Goal: Task Accomplishment & Management: Use online tool/utility

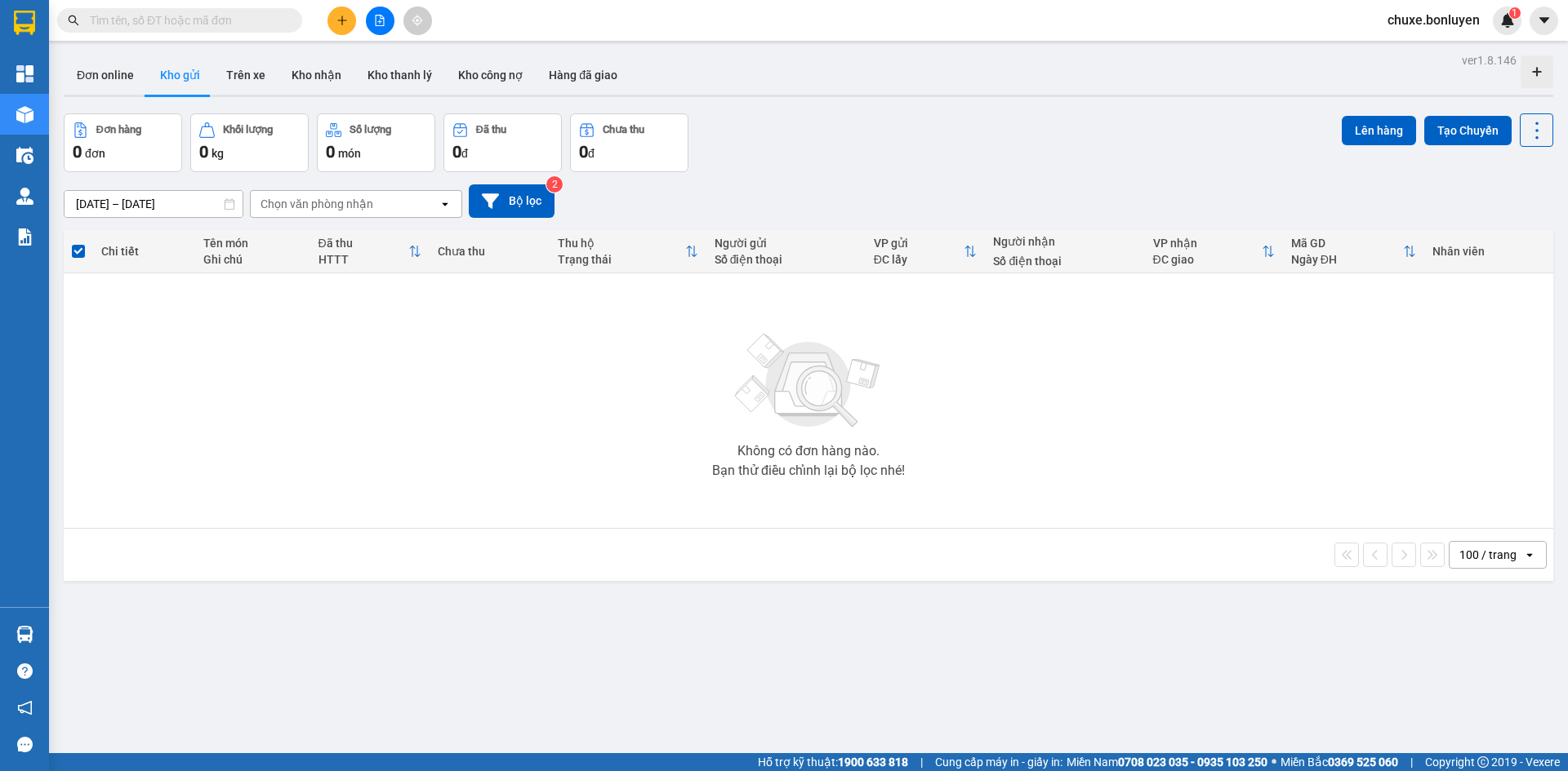
click at [224, 19] on input "text" at bounding box center [186, 20] width 192 height 18
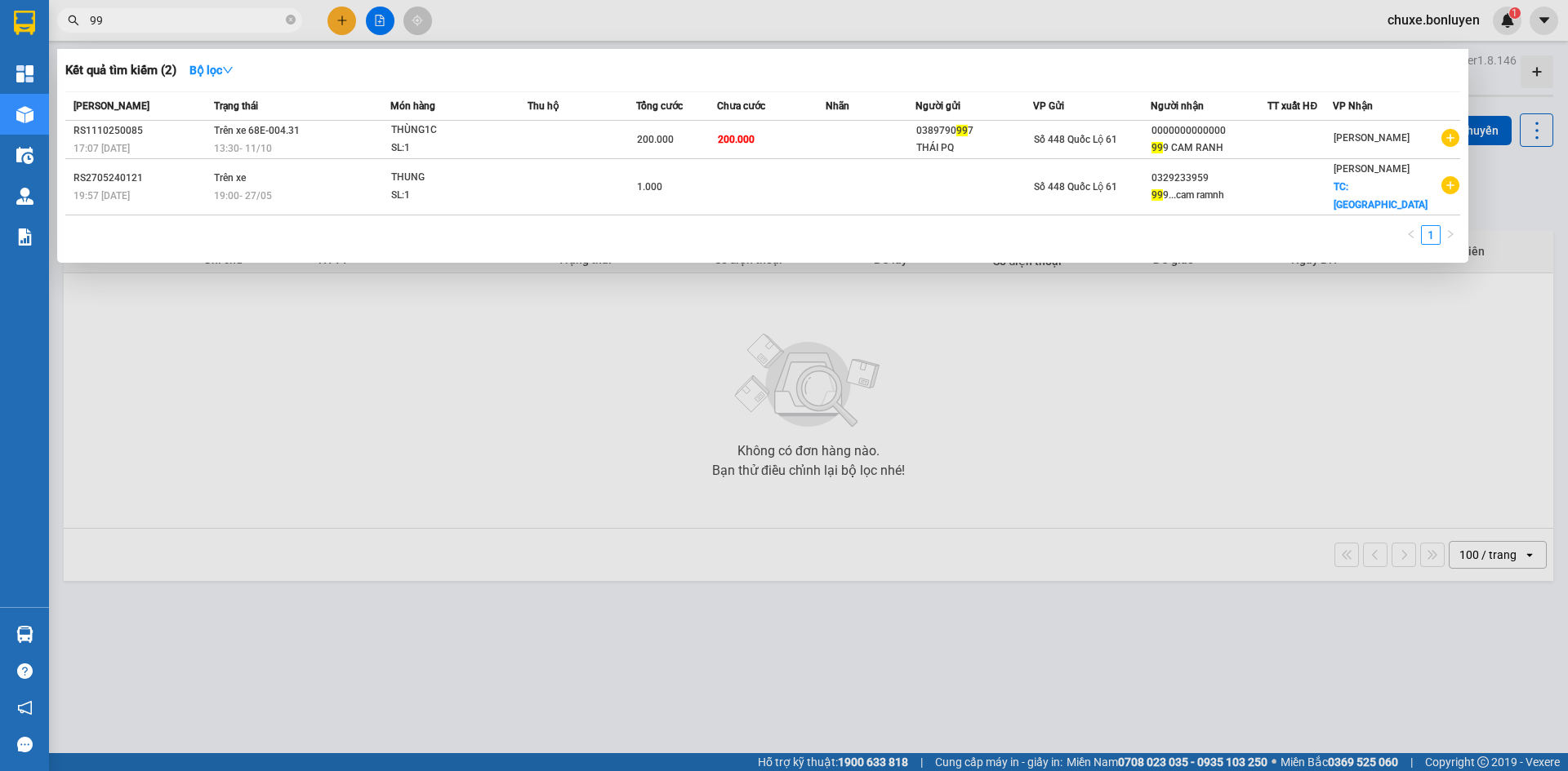
type input "9"
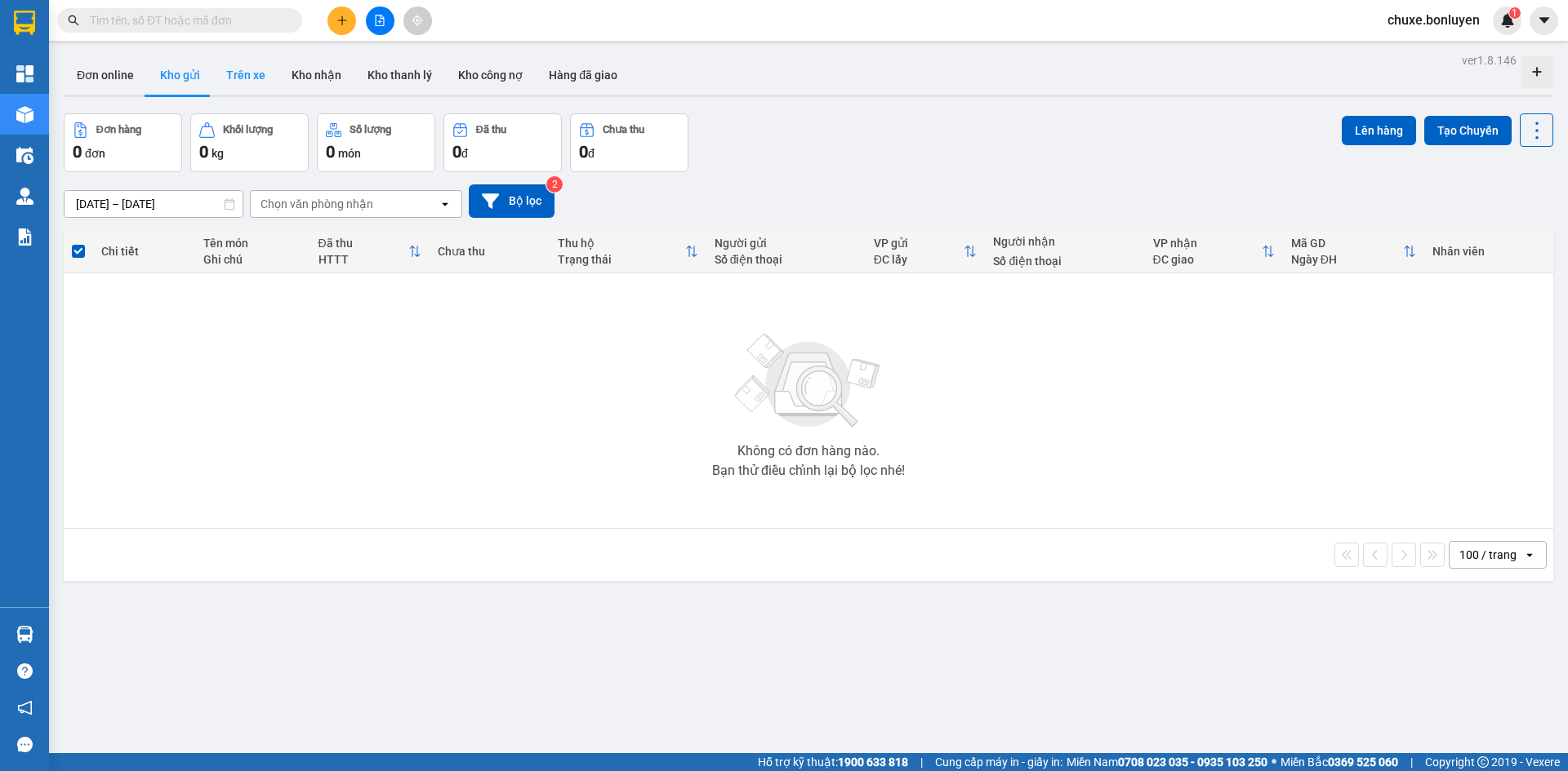
click at [248, 78] on button "Trên xe" at bounding box center [246, 75] width 65 height 39
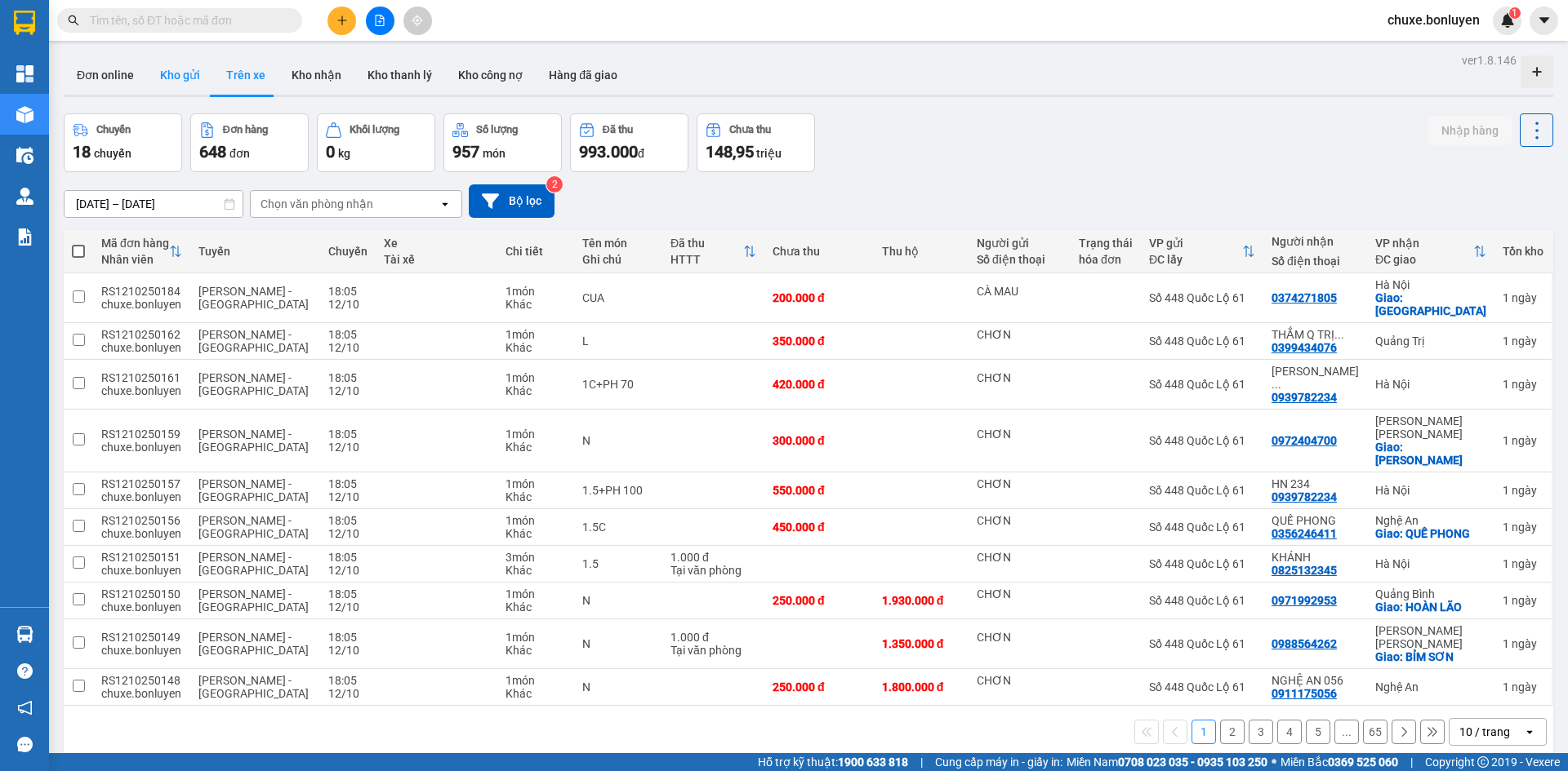
click at [187, 77] on button "Kho gửi" at bounding box center [180, 75] width 66 height 39
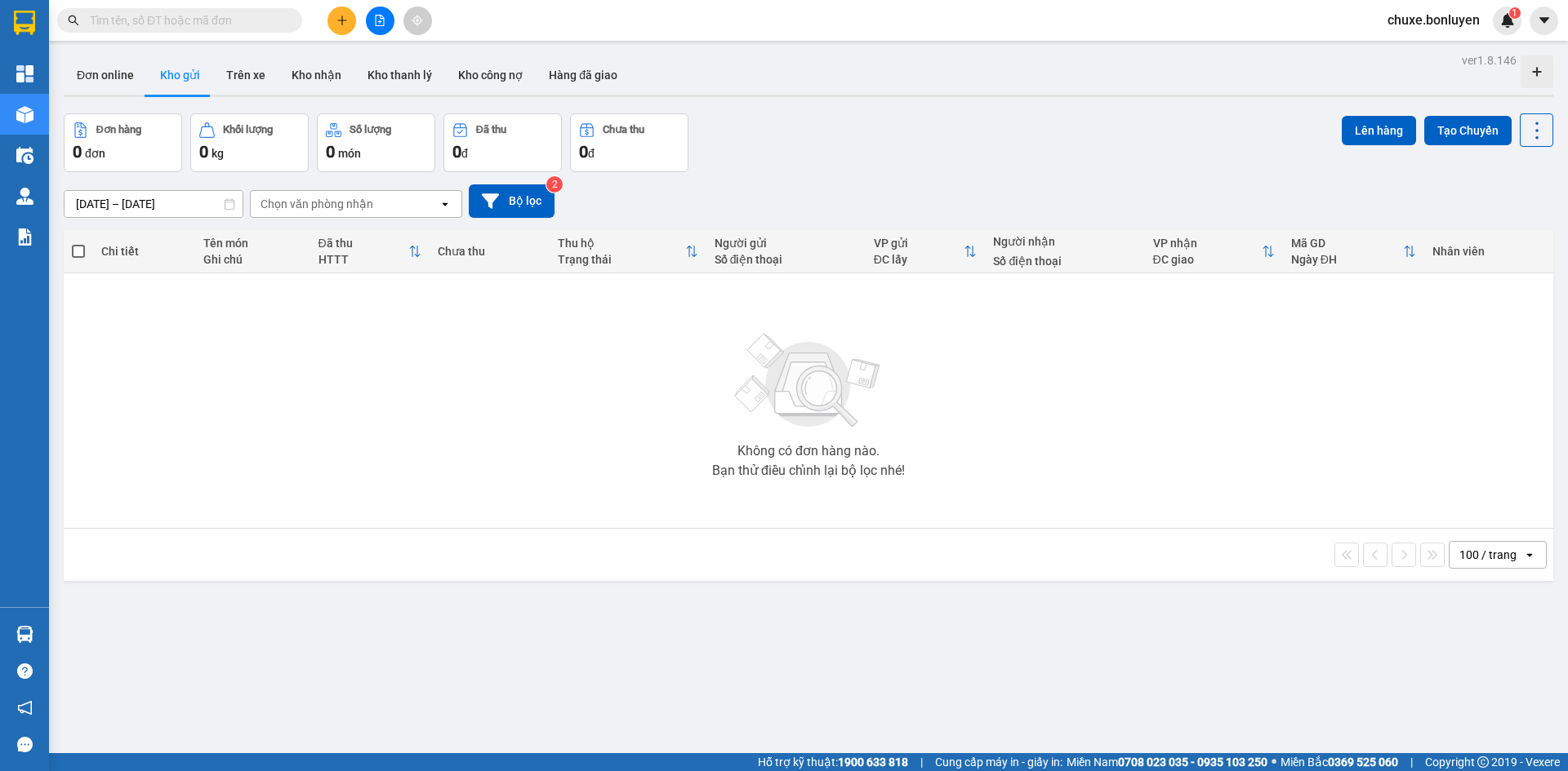
click at [189, 17] on input "text" at bounding box center [186, 20] width 192 height 18
click at [381, 14] on icon "file-add" at bounding box center [380, 20] width 9 height 11
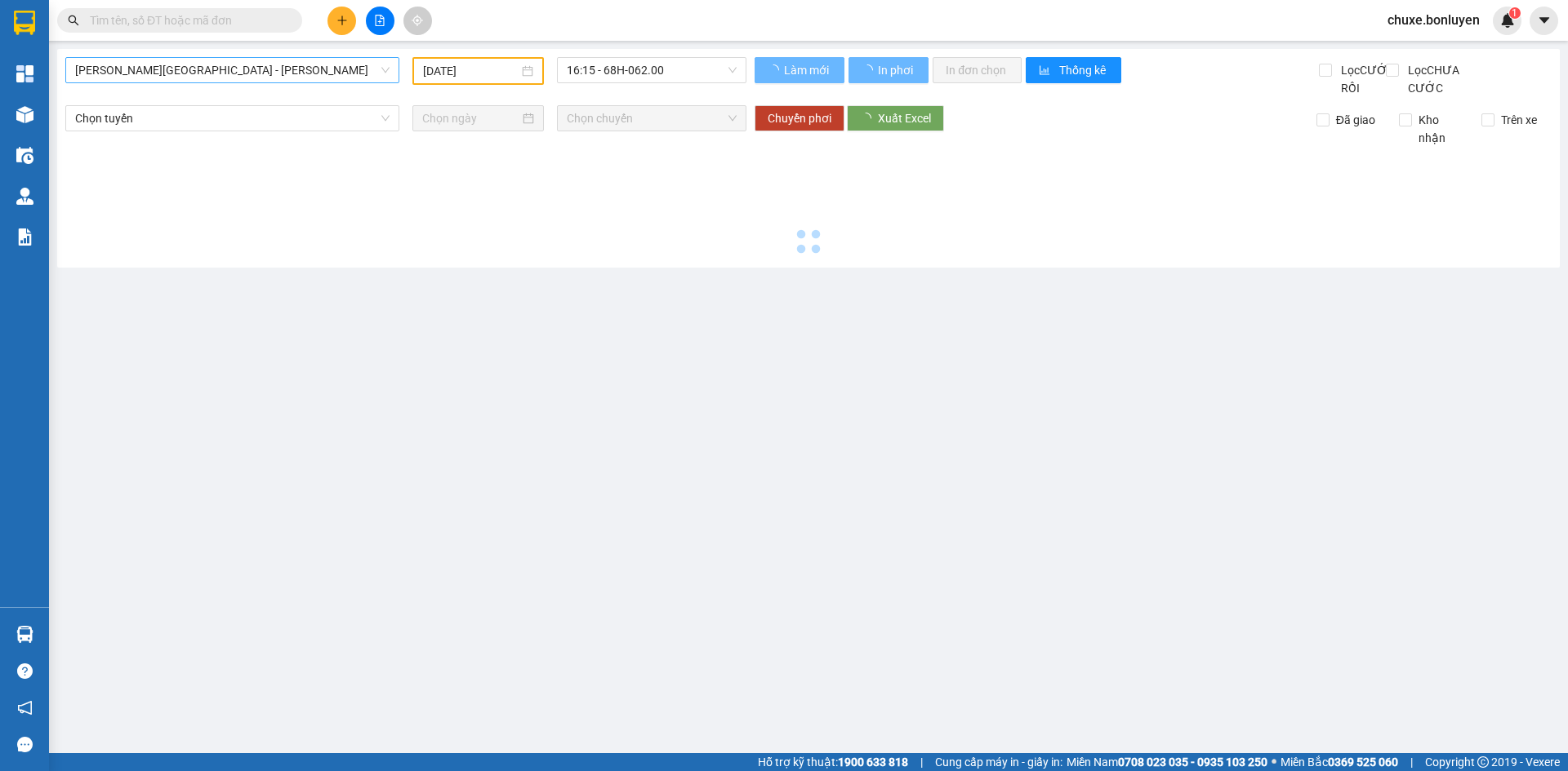
click at [280, 76] on span "[PERSON_NAME][GEOGRAPHIC_DATA] - [PERSON_NAME]" at bounding box center [232, 71] width 315 height 25
type input "[DATE]"
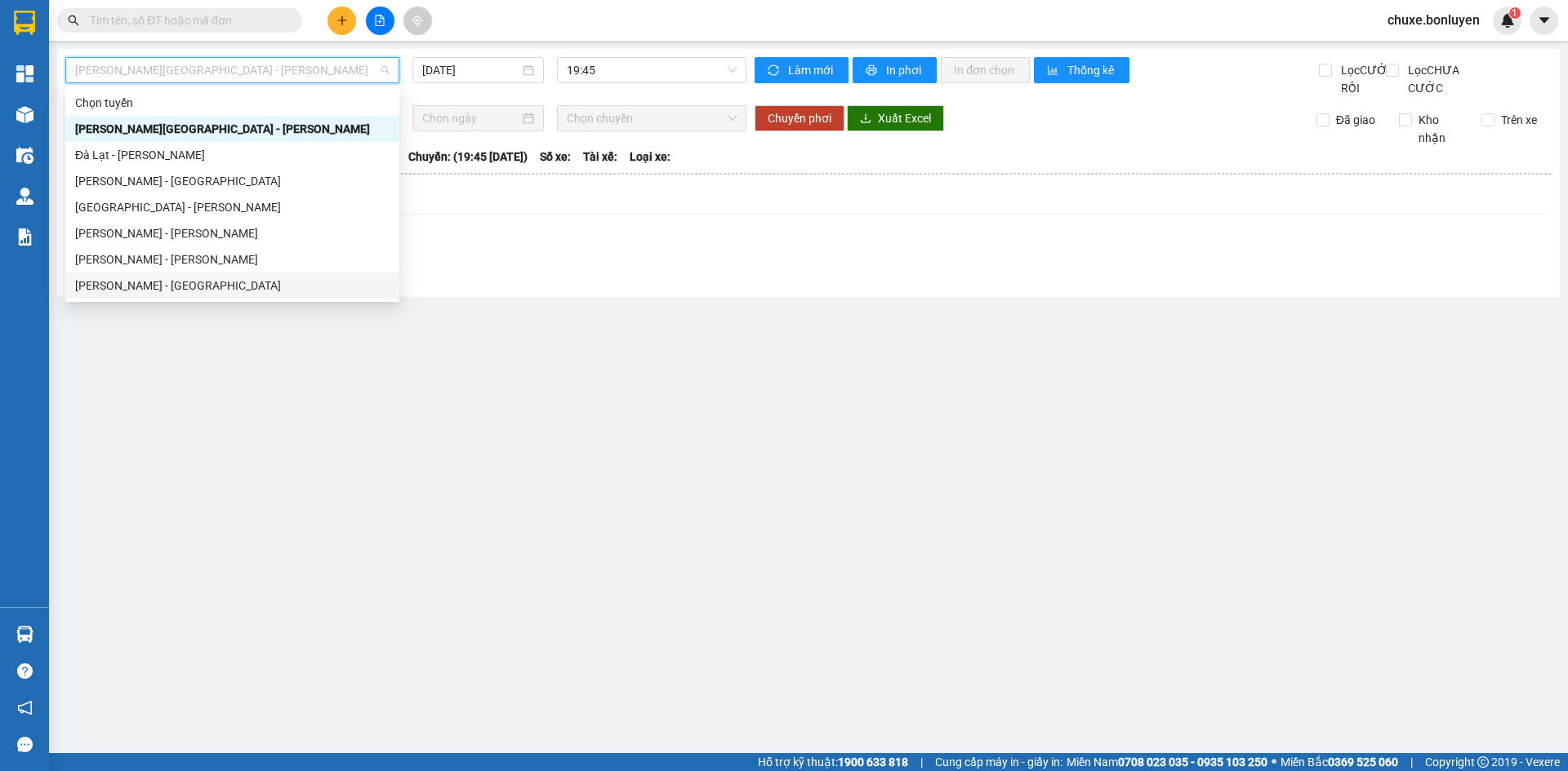
click at [265, 282] on div "[PERSON_NAME] - [GEOGRAPHIC_DATA]" at bounding box center [232, 285] width 315 height 18
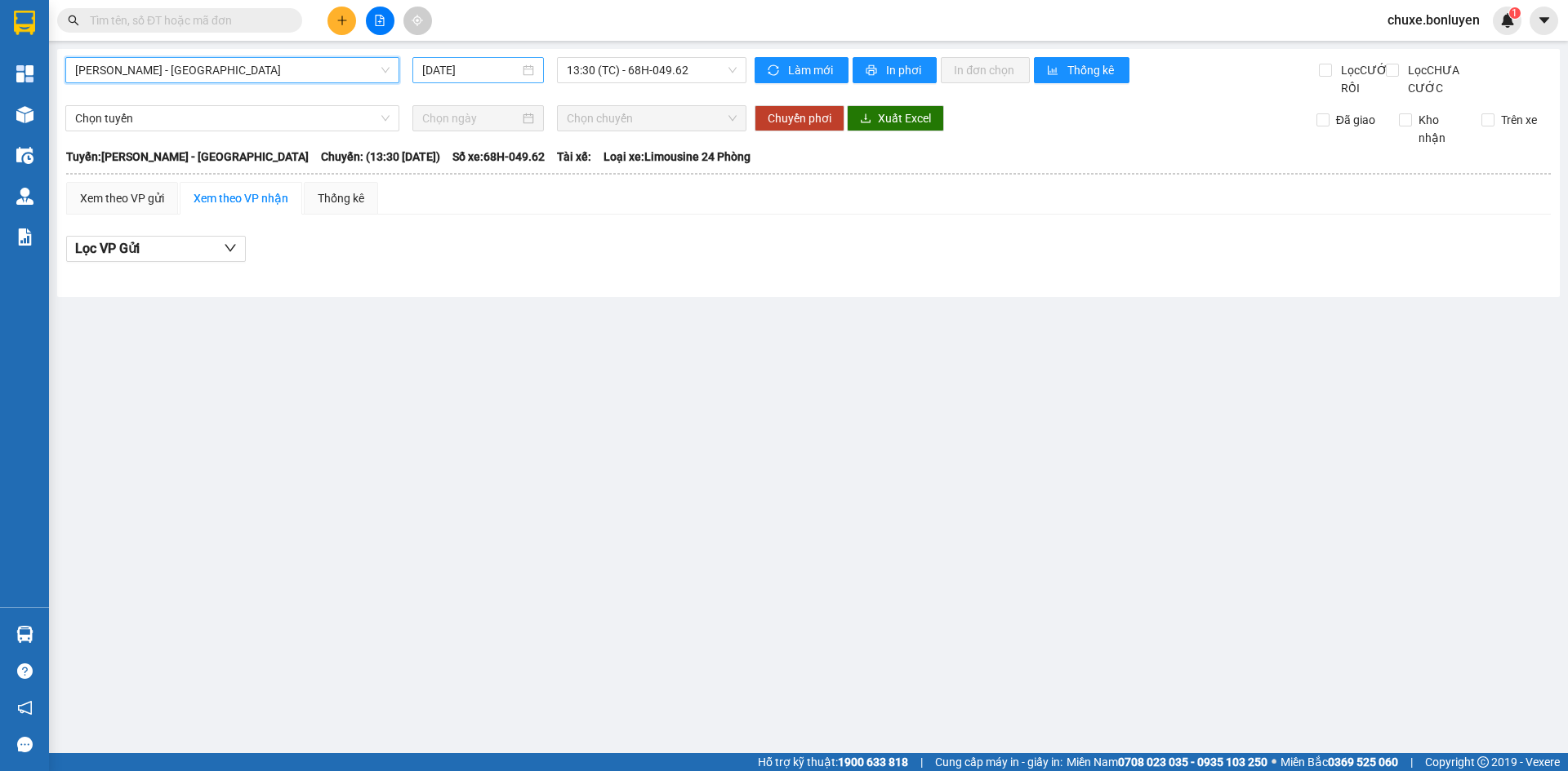
click at [462, 71] on input "[DATE]" at bounding box center [471, 70] width 98 height 18
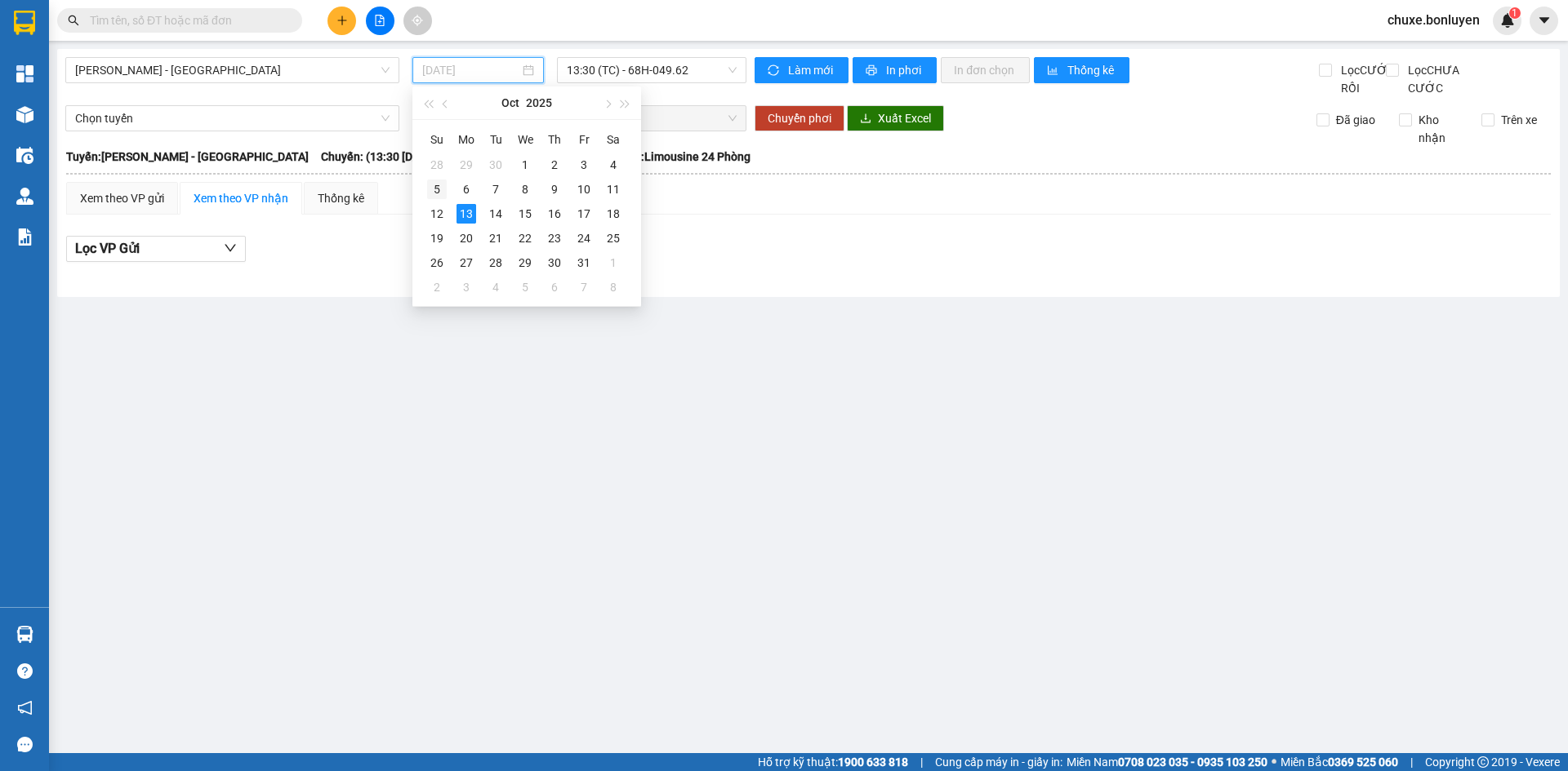
click at [436, 189] on div "5" at bounding box center [436, 189] width 19 height 19
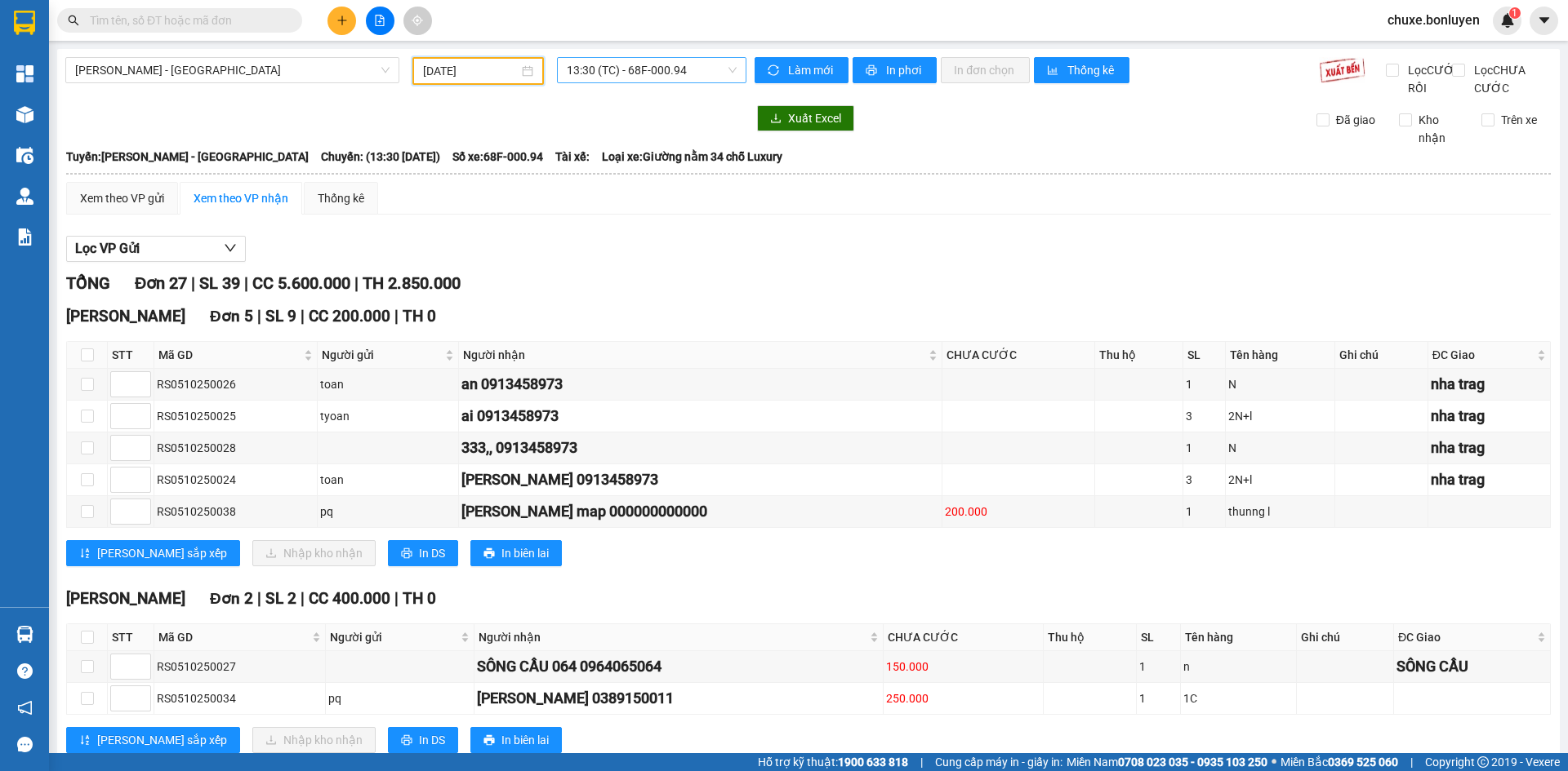
drag, startPoint x: 704, startPoint y: 64, endPoint x: 696, endPoint y: 82, distance: 19.7
click at [704, 67] on span "13:30 (TC) - 68F-000.94" at bounding box center [651, 71] width 170 height 25
click at [654, 190] on div "18:00 (TC)" at bounding box center [627, 181] width 147 height 26
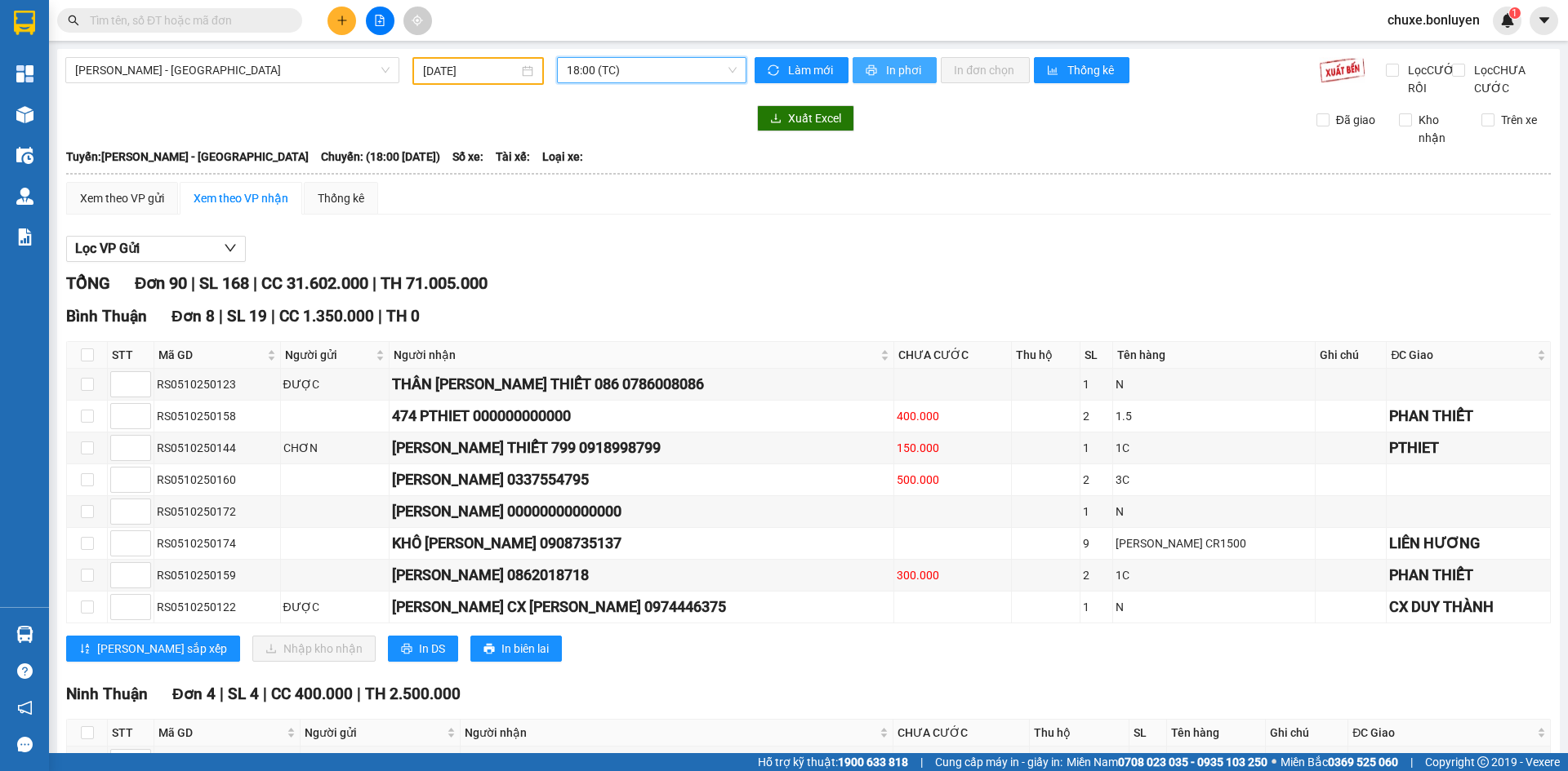
click at [894, 71] on span "In phơi" at bounding box center [904, 70] width 37 height 18
click at [483, 58] on div "[DATE]" at bounding box center [477, 71] width 131 height 28
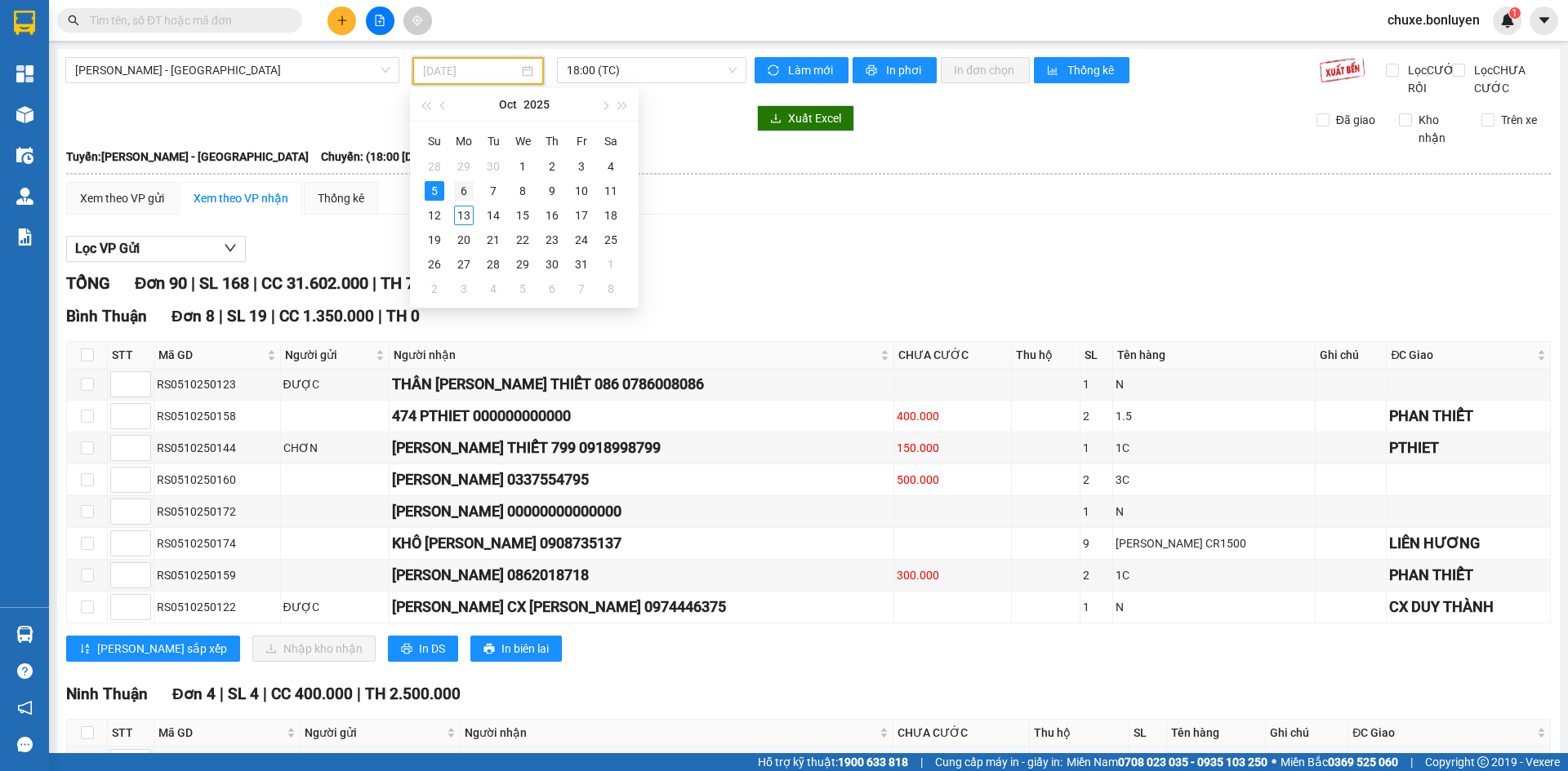
click at [470, 192] on div "6" at bounding box center [463, 190] width 19 height 19
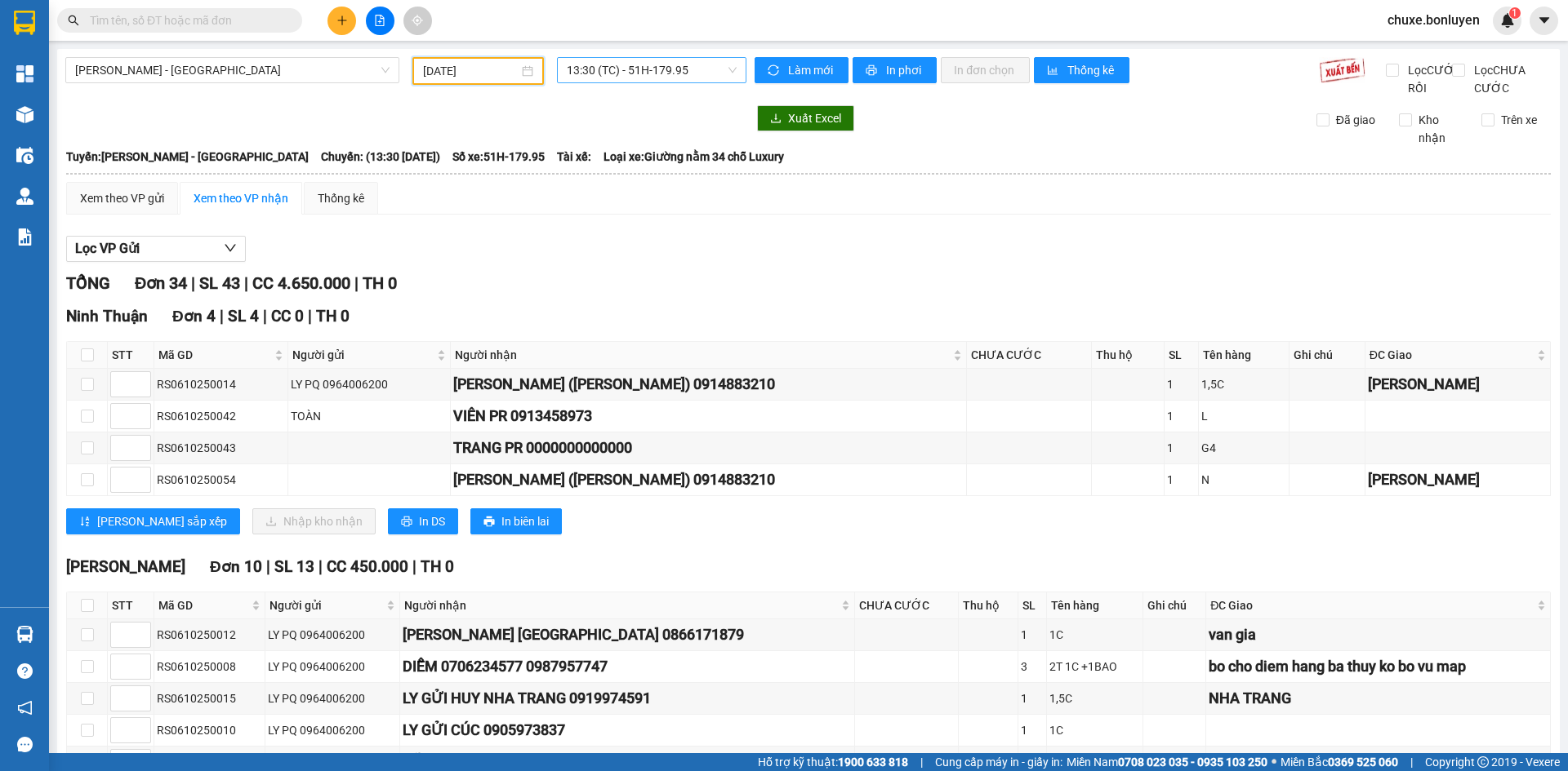
click at [621, 68] on span "13:30 (TC) - 51H-179.95" at bounding box center [651, 71] width 170 height 25
click at [1017, 147] on div "Xuất Excel Đã giao Kho nhận Trên xe" at bounding box center [807, 126] width 1486 height 42
click at [454, 68] on input "[DATE]" at bounding box center [471, 71] width 96 height 18
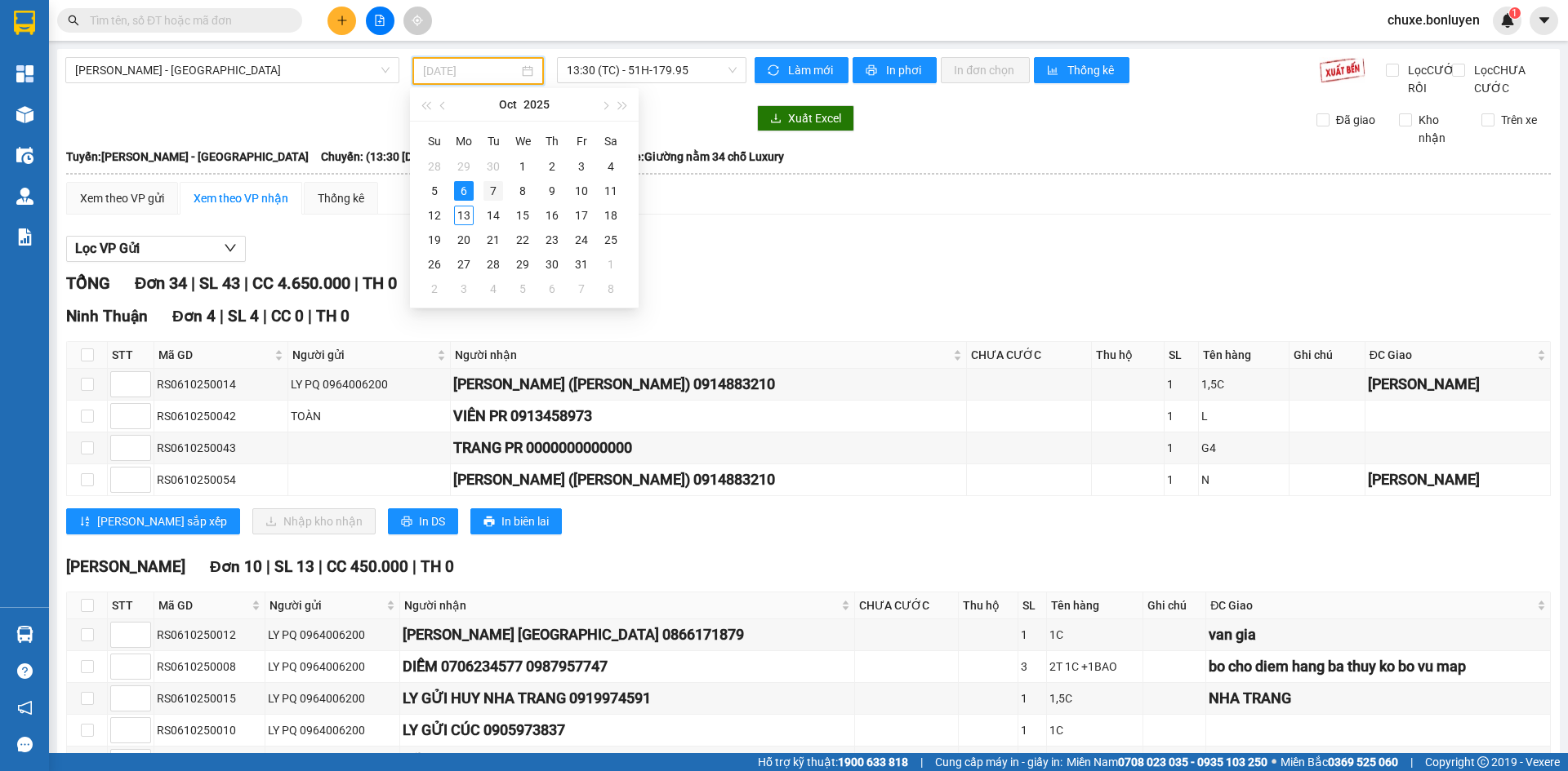
click at [482, 192] on td "7" at bounding box center [493, 191] width 30 height 25
type input "[DATE]"
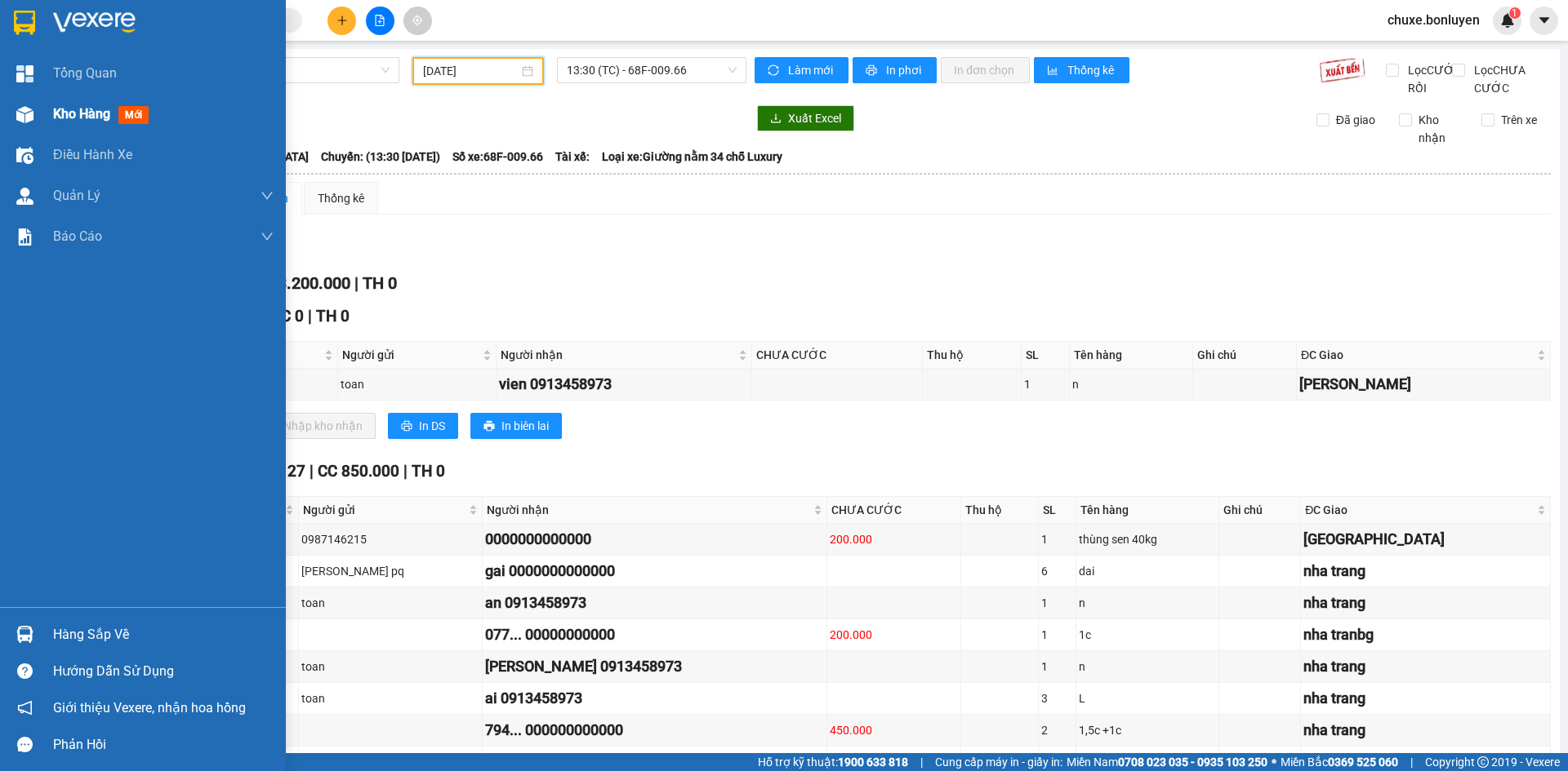
click at [50, 119] on div "Kho hàng mới" at bounding box center [143, 114] width 286 height 41
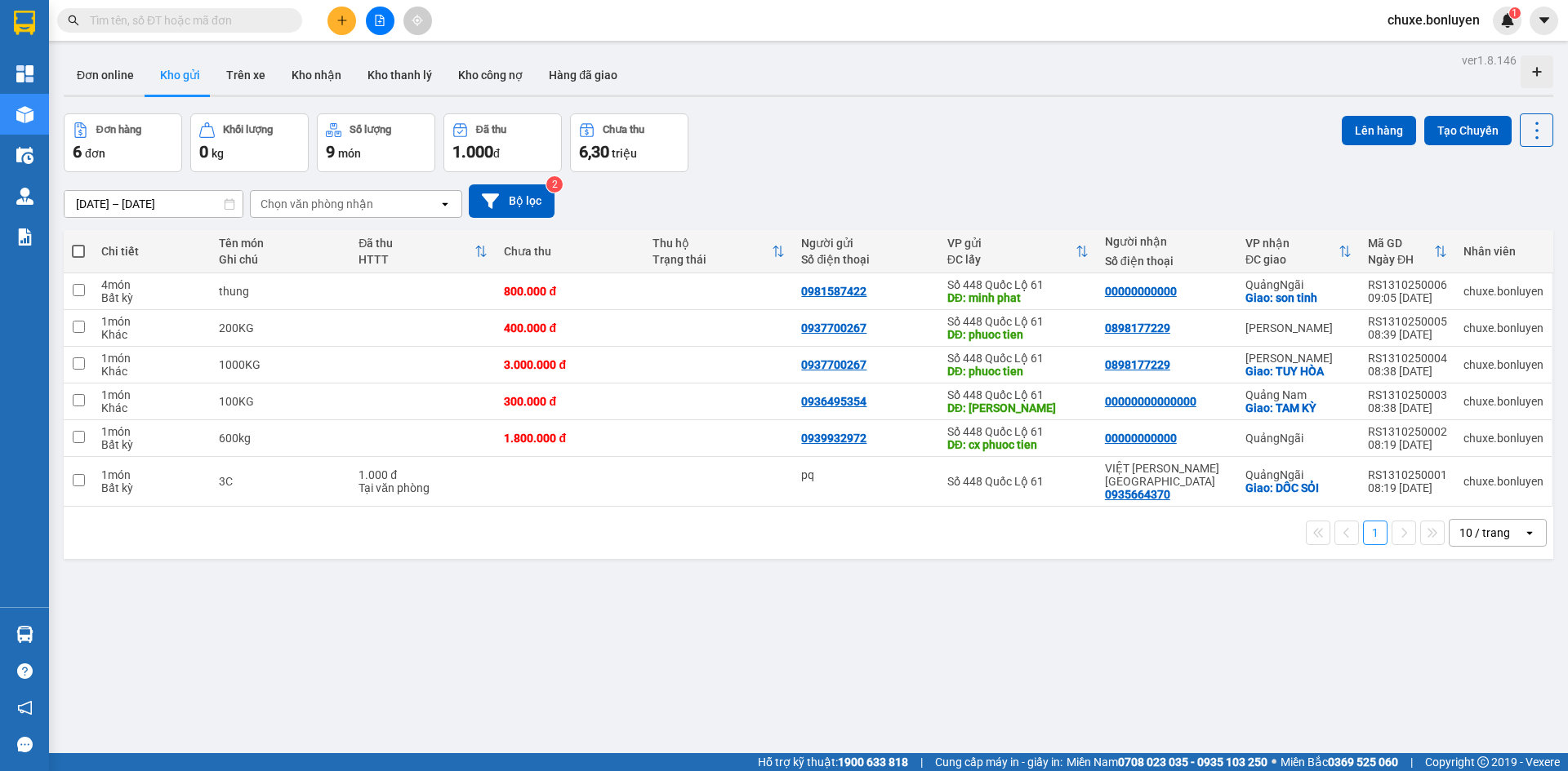
click at [1491, 532] on div "10 / trang" at bounding box center [1486, 533] width 74 height 26
click at [1491, 695] on span "100 / trang" at bounding box center [1478, 701] width 58 height 16
click at [377, 20] on icon "file-add" at bounding box center [380, 20] width 11 height 11
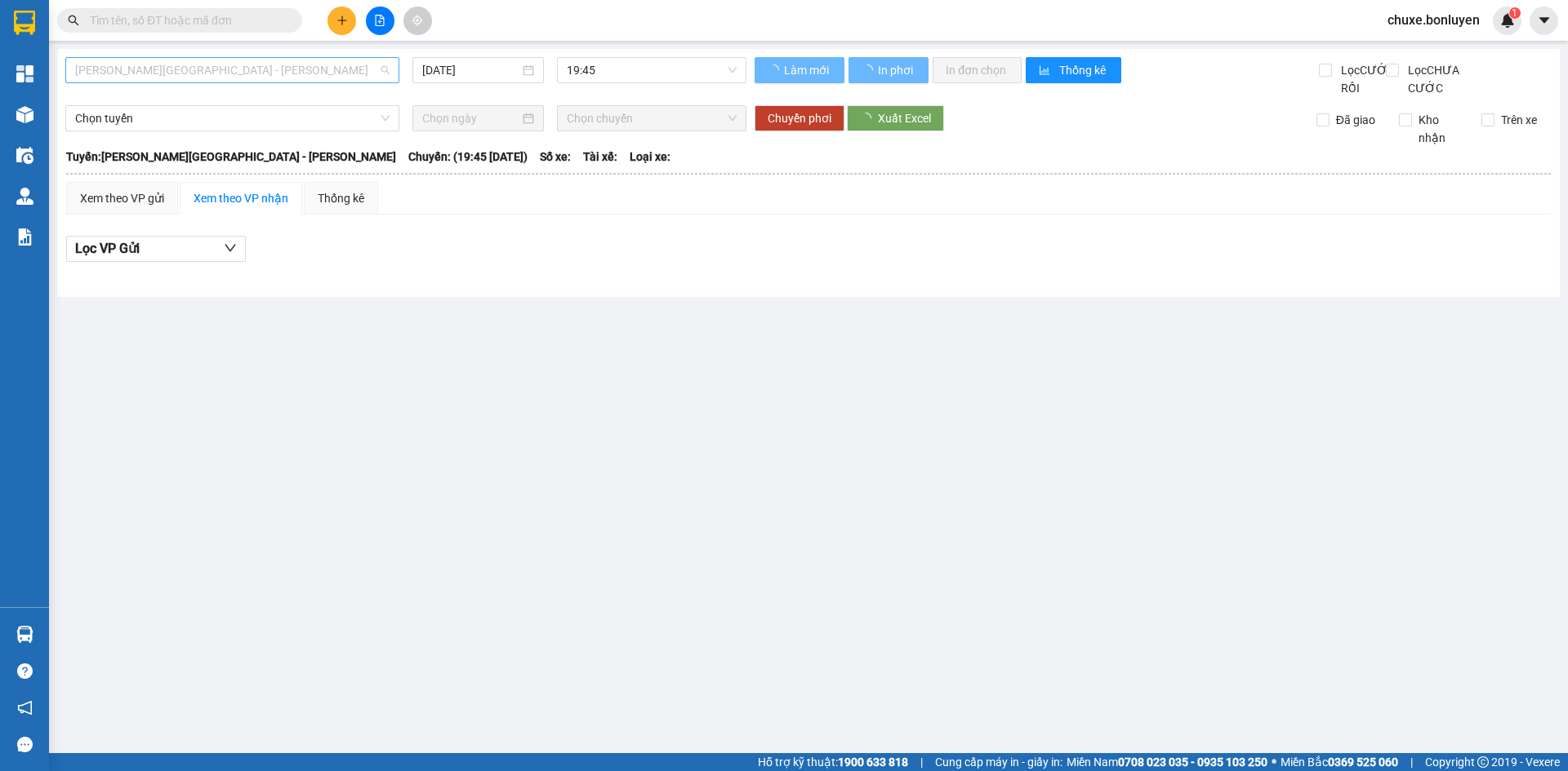
click at [350, 74] on span "[PERSON_NAME][GEOGRAPHIC_DATA] - [PERSON_NAME]" at bounding box center [232, 71] width 315 height 25
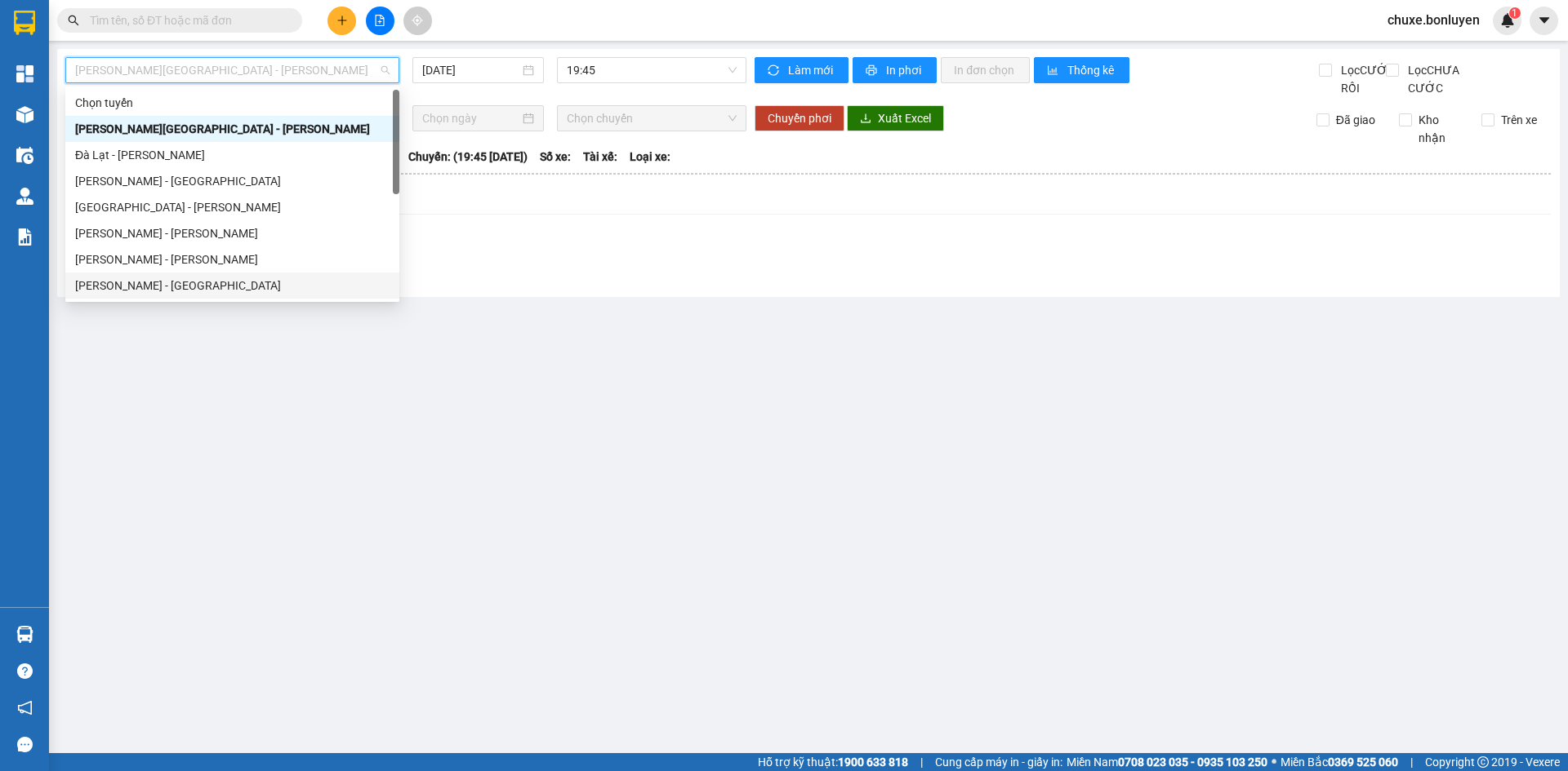
drag, startPoint x: 222, startPoint y: 287, endPoint x: 248, endPoint y: 277, distance: 27.9
click at [222, 287] on div "[PERSON_NAME] - [GEOGRAPHIC_DATA]" at bounding box center [232, 285] width 315 height 18
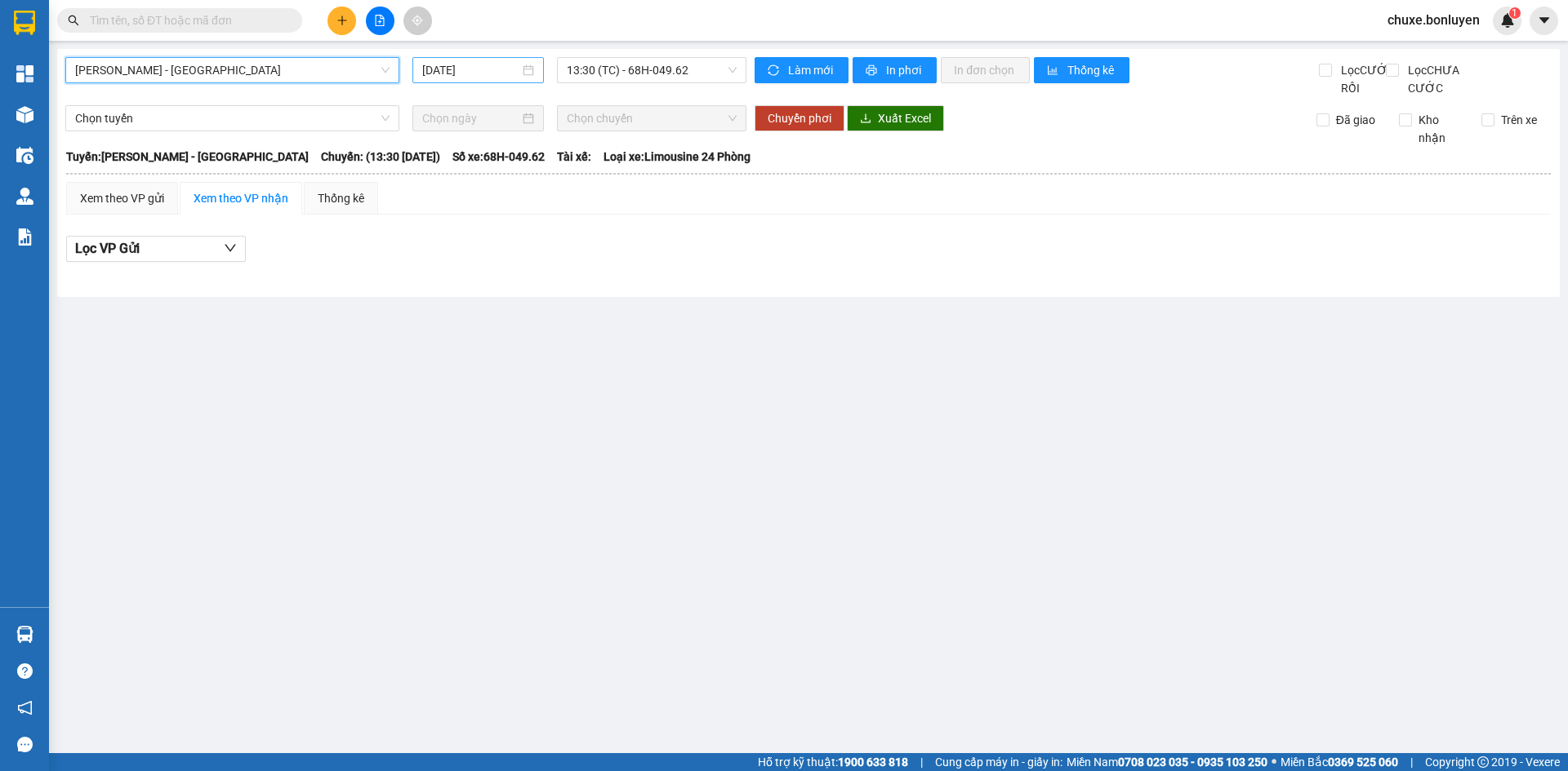
click at [487, 69] on input "[DATE]" at bounding box center [471, 70] width 98 height 18
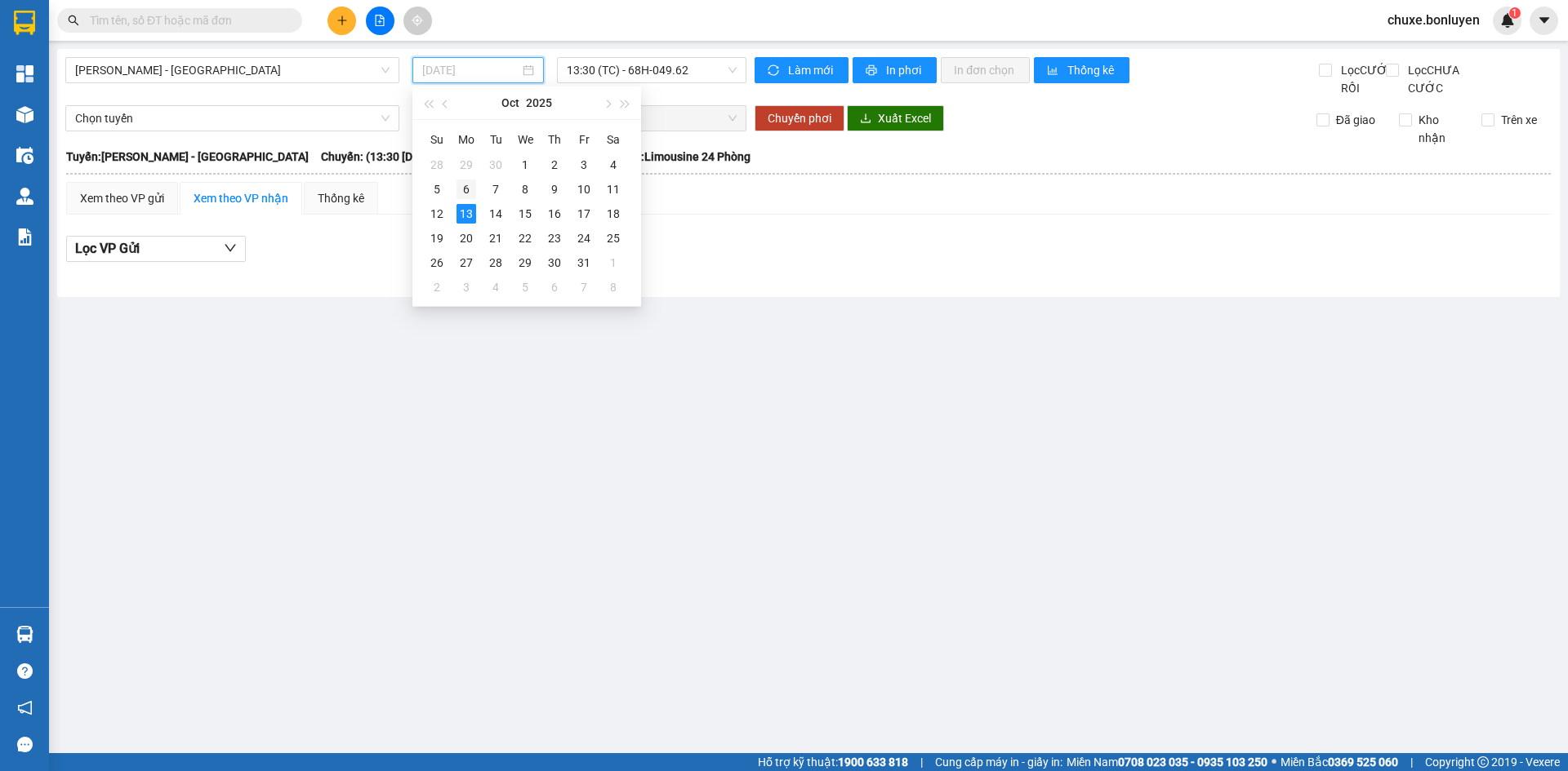
click at [458, 184] on div "6" at bounding box center [466, 189] width 19 height 19
type input "[DATE]"
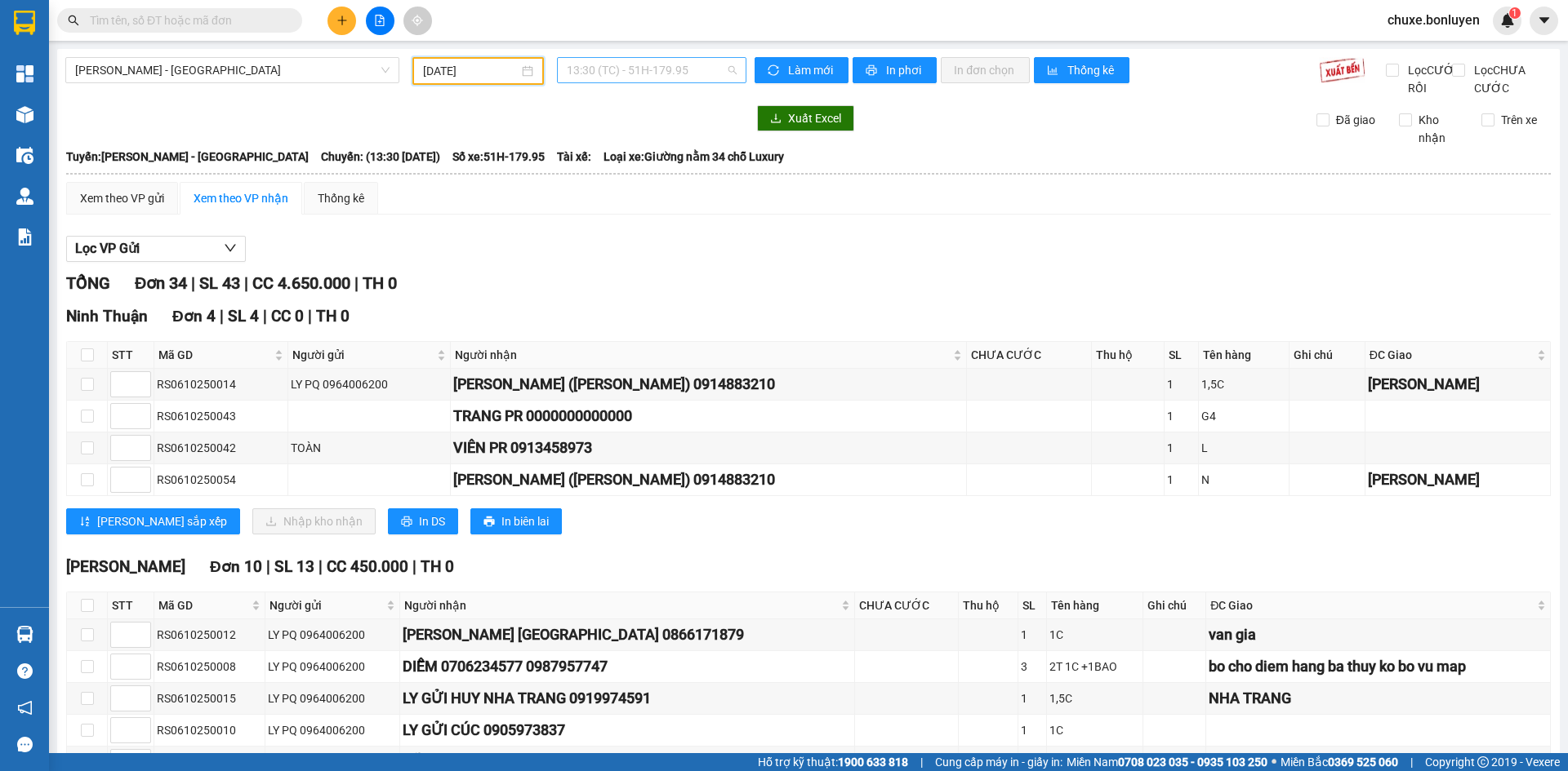
click at [635, 70] on span "13:30 (TC) - 51H-179.95" at bounding box center [651, 71] width 170 height 25
click at [636, 154] on div "13:38 (TC) - 68E-004.35" at bounding box center [626, 155] width 127 height 18
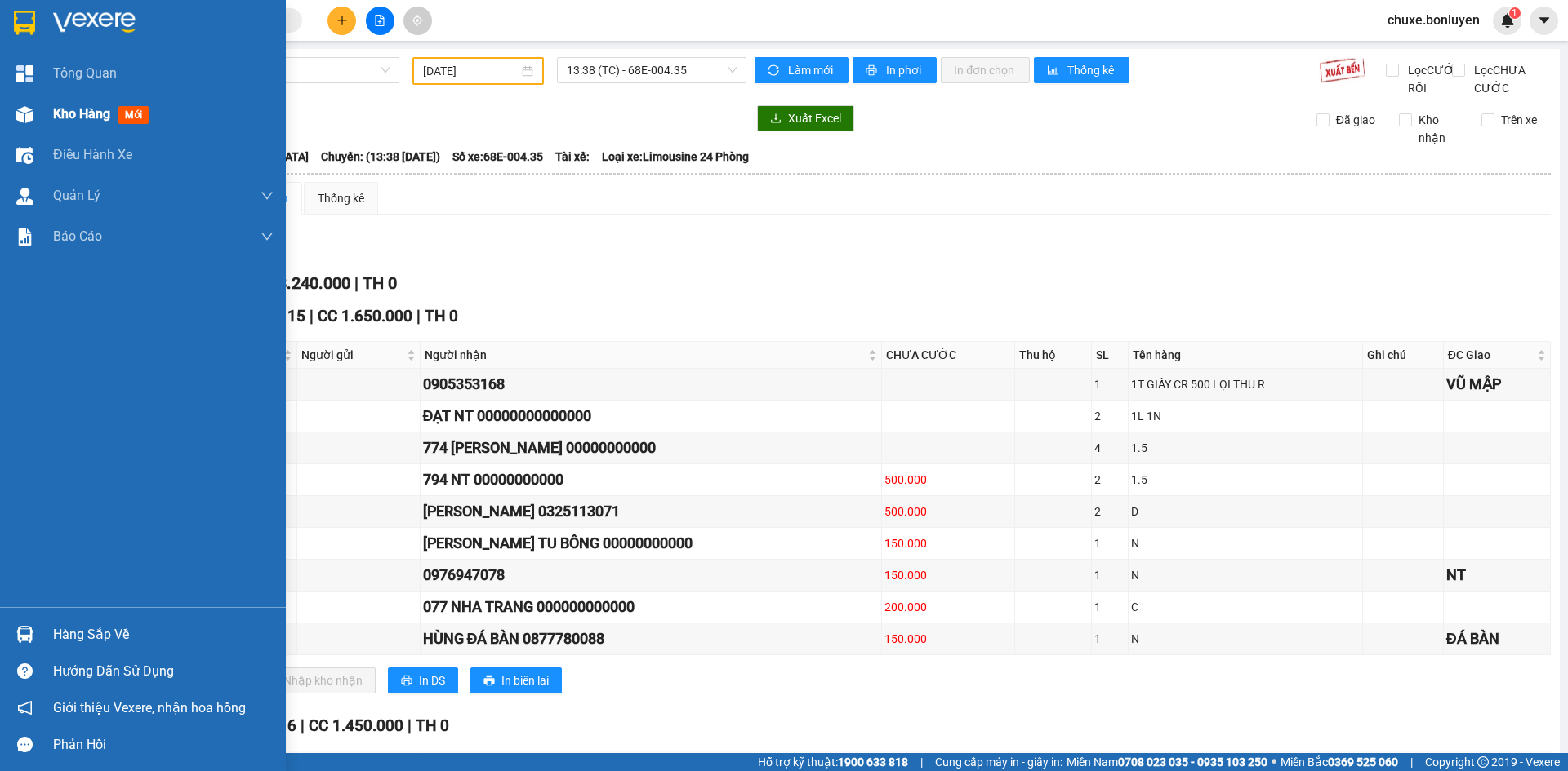
click at [29, 113] on img at bounding box center [25, 115] width 17 height 17
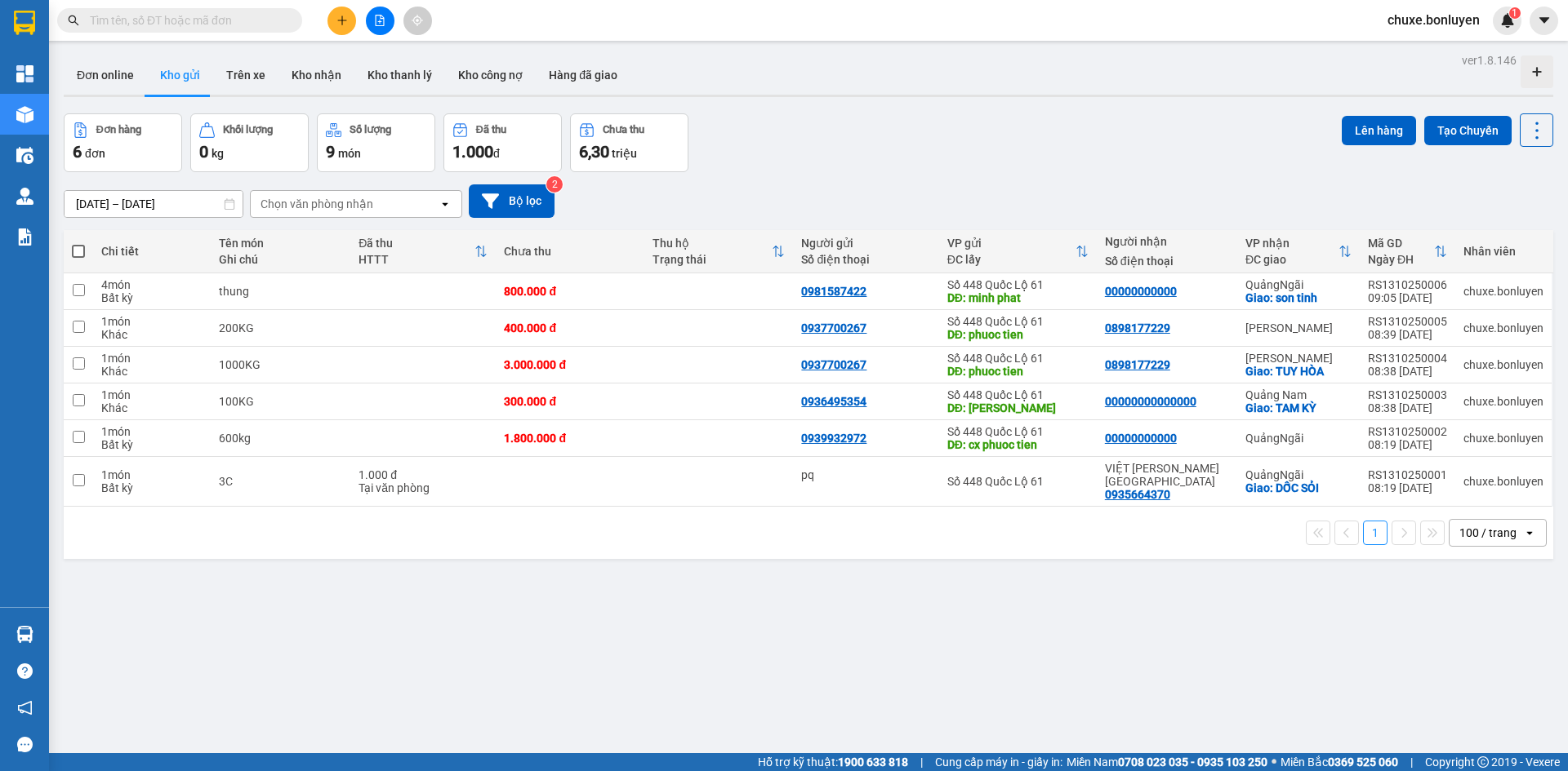
click at [218, 27] on input "text" at bounding box center [186, 20] width 192 height 18
click at [257, 23] on input "text" at bounding box center [186, 20] width 192 height 18
click at [1068, 77] on div "Đơn online Kho gửi Trên xe Kho nhận Kho thanh lý Kho công nợ Hàng đã giao" at bounding box center [808, 77] width 1490 height 43
click at [375, 16] on icon "file-add" at bounding box center [380, 20] width 11 height 11
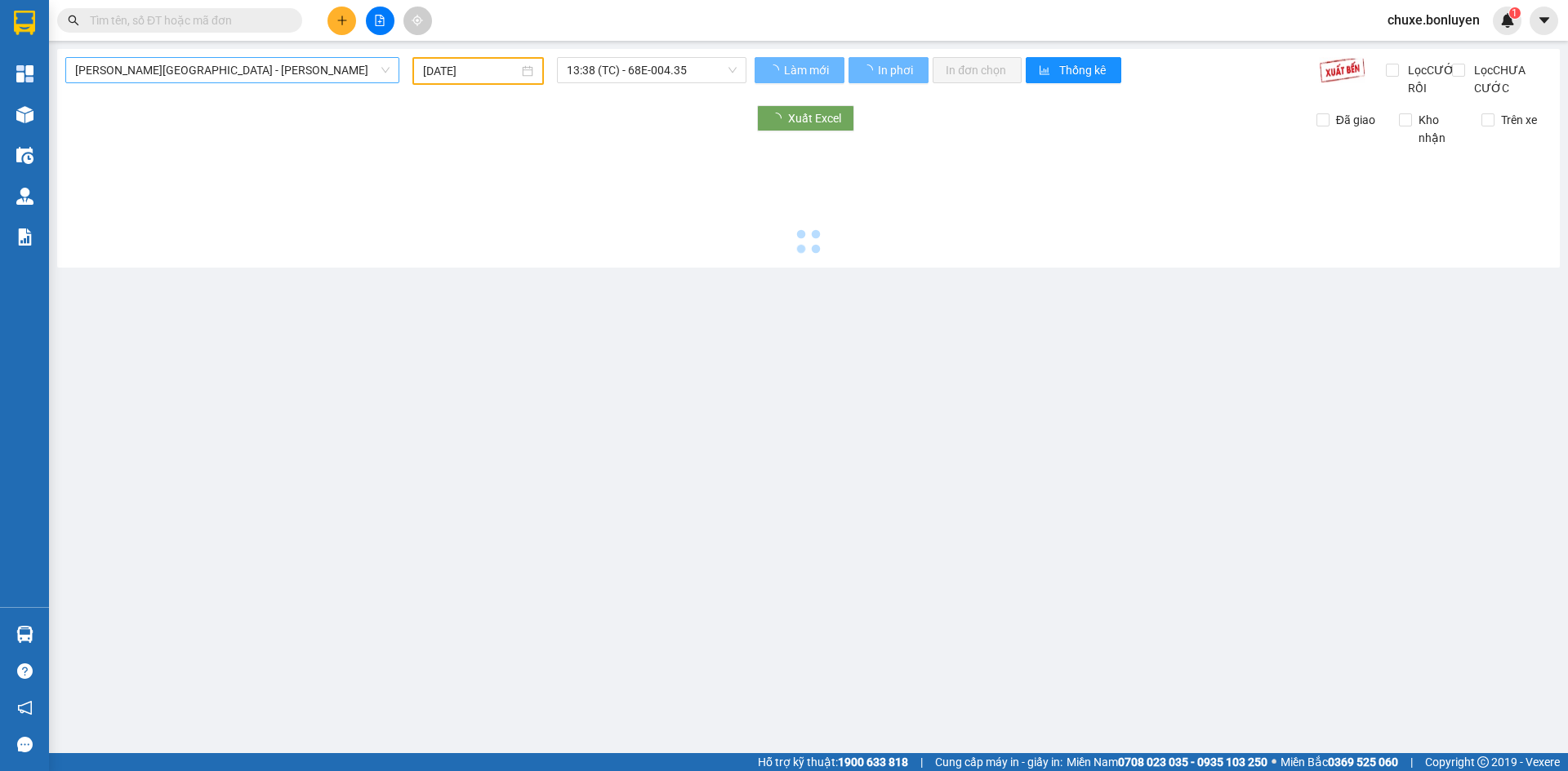
click at [257, 68] on span "[PERSON_NAME][GEOGRAPHIC_DATA] - [PERSON_NAME]" at bounding box center [232, 71] width 315 height 25
type input "[DATE]"
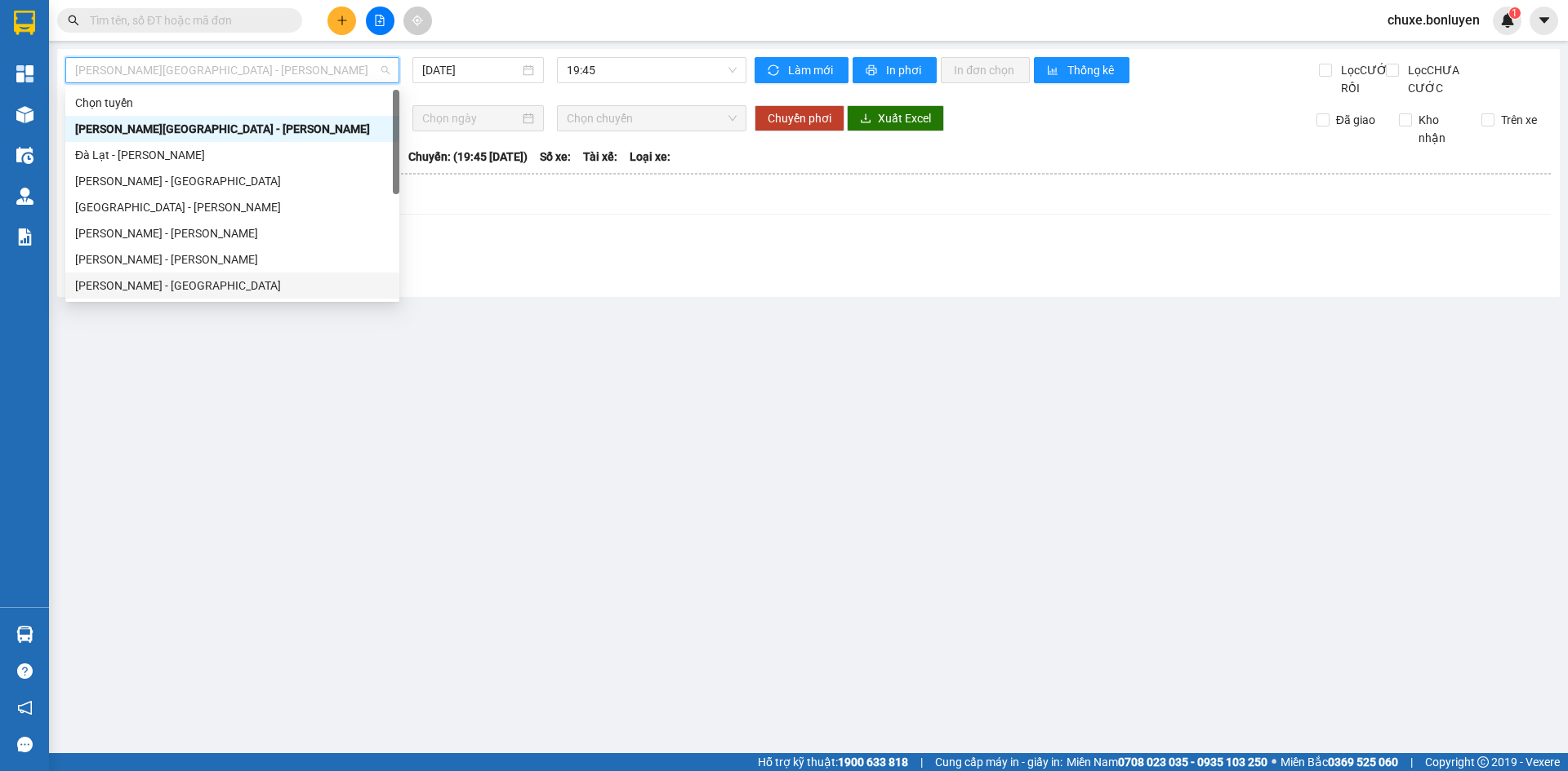
click at [184, 280] on div "[PERSON_NAME] - [GEOGRAPHIC_DATA]" at bounding box center [232, 285] width 315 height 18
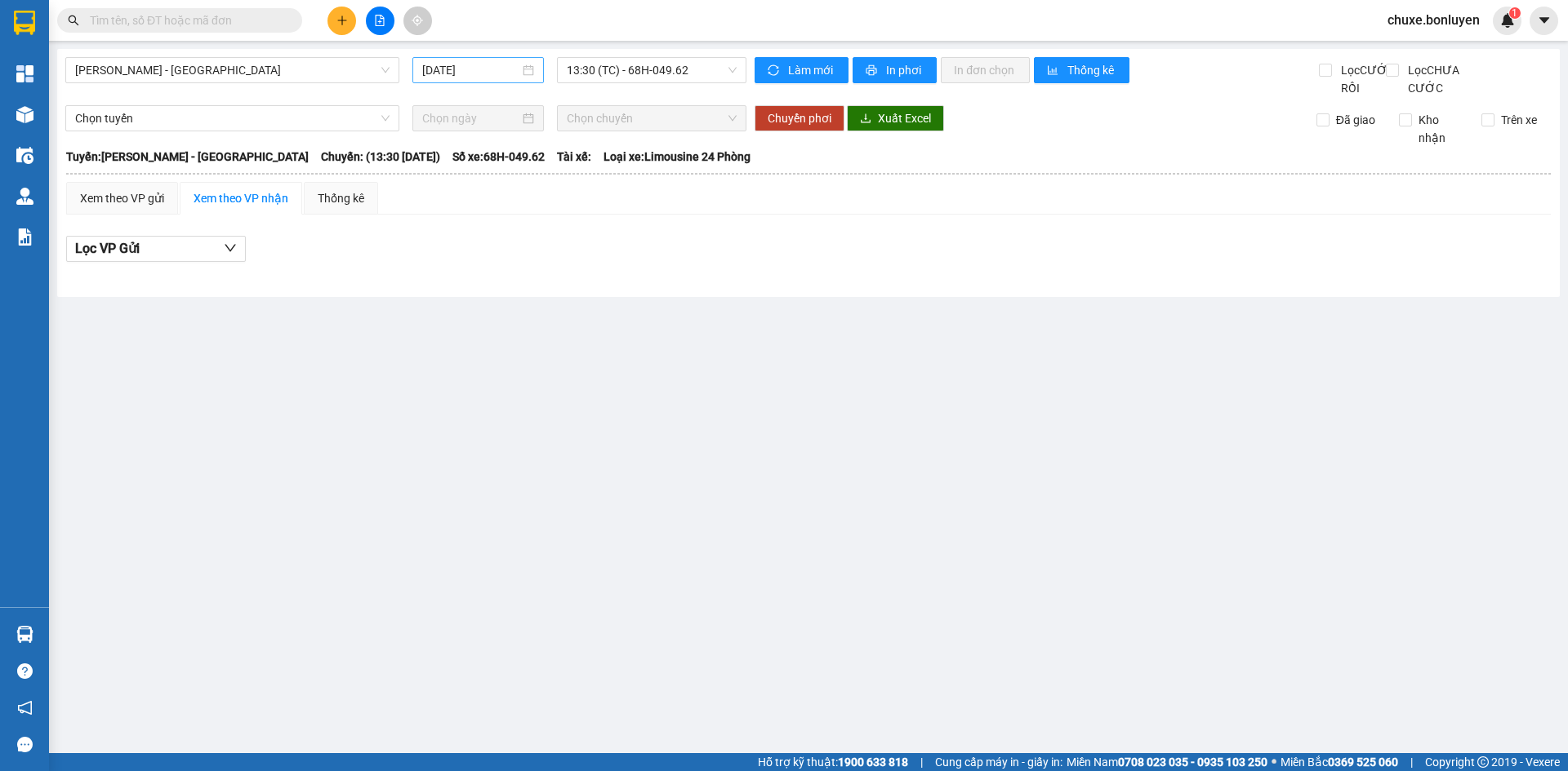
click at [525, 70] on div "[DATE]" at bounding box center [477, 70] width 112 height 18
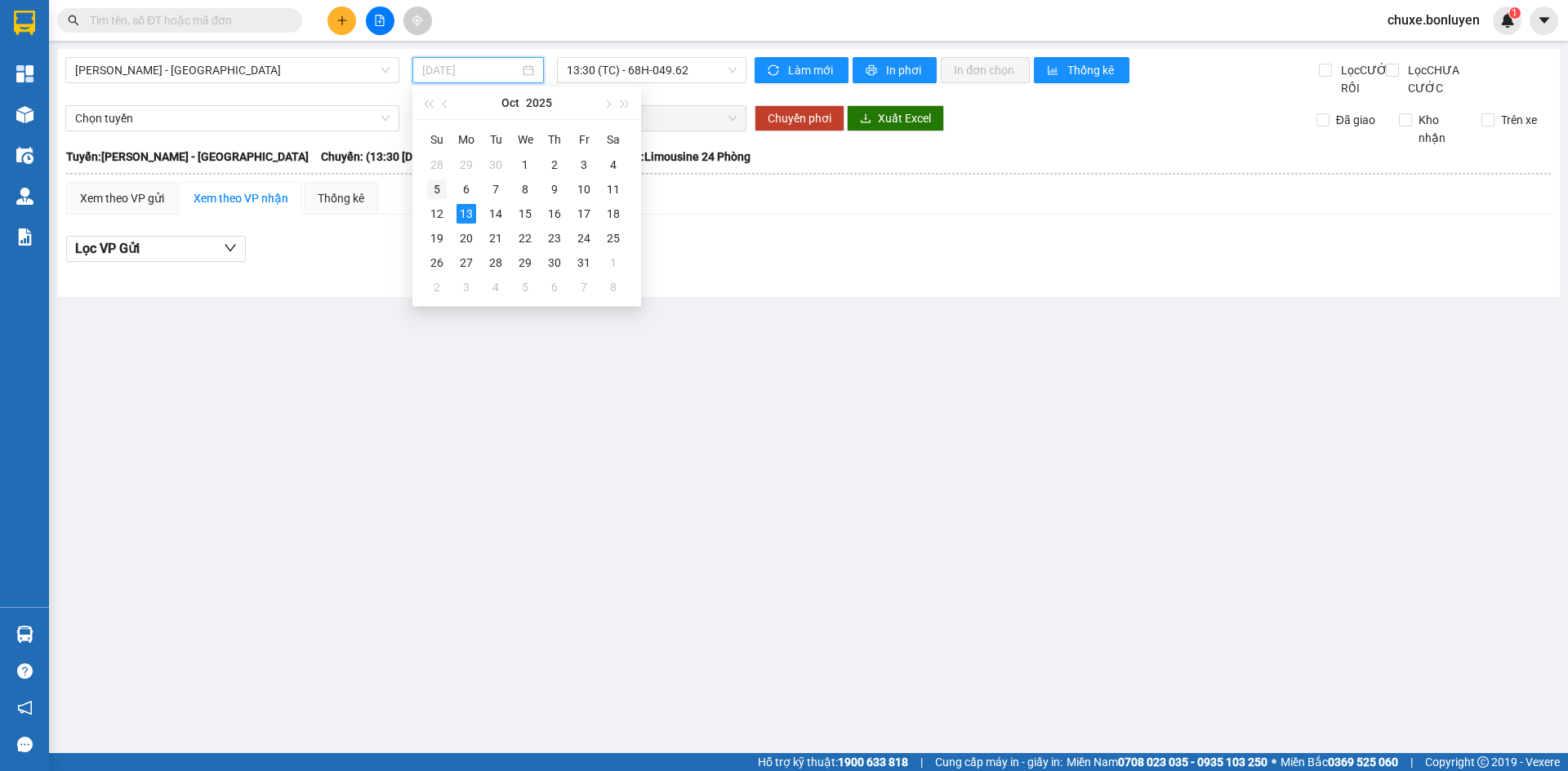
click at [440, 184] on div "5" at bounding box center [436, 189] width 19 height 19
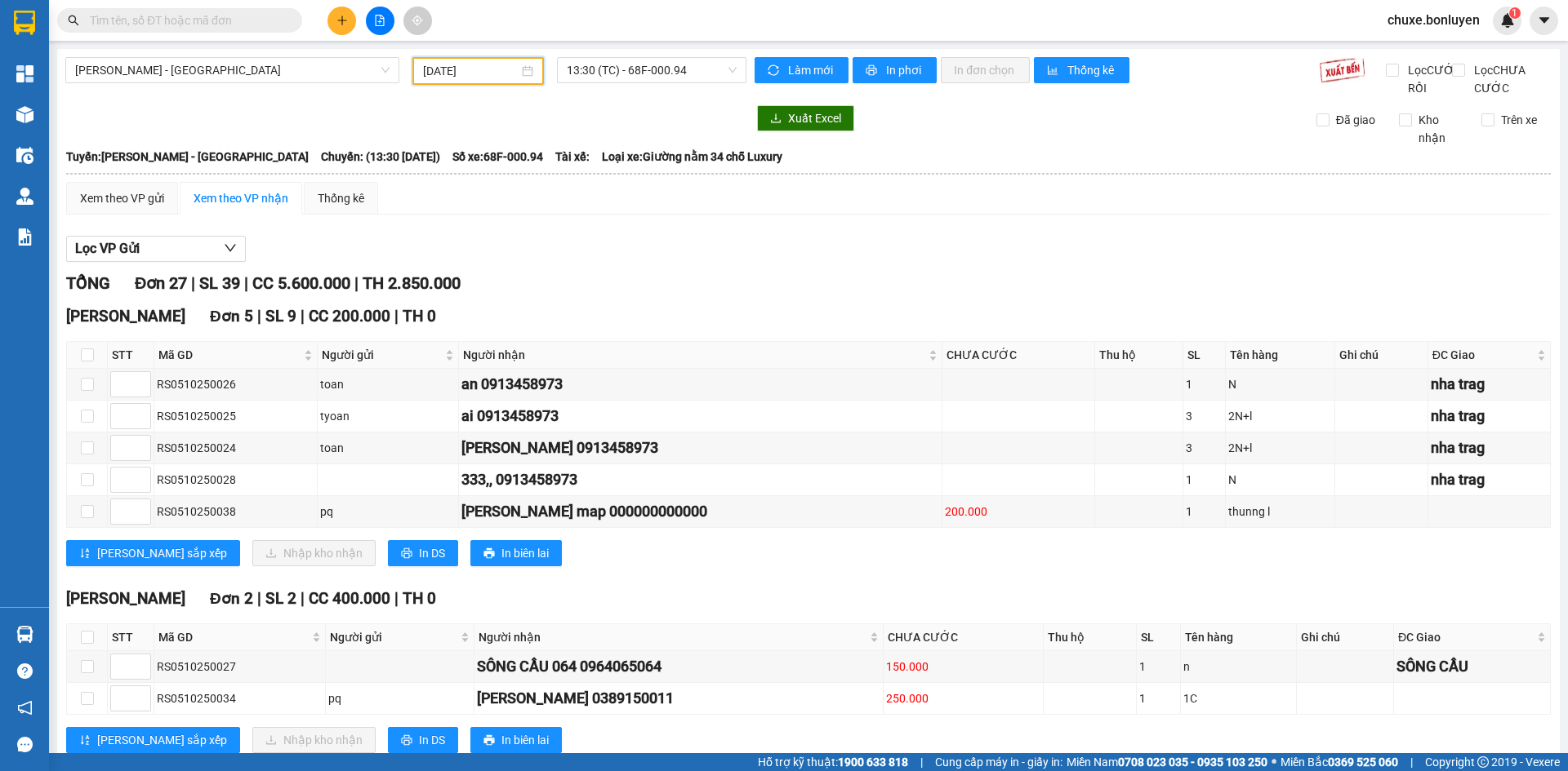
click at [509, 68] on input "[DATE]" at bounding box center [471, 71] width 96 height 18
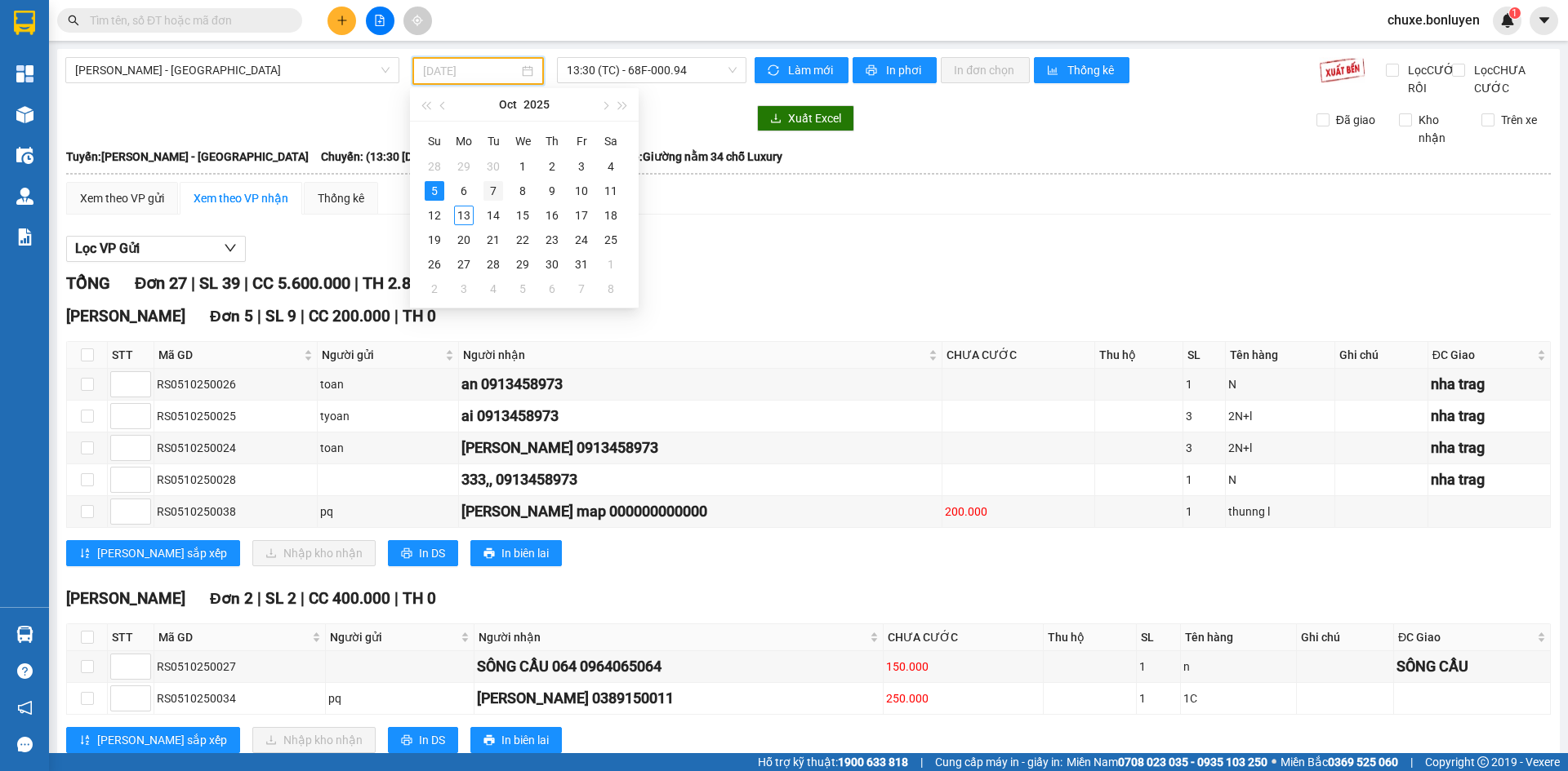
click at [493, 197] on div "7" at bounding box center [493, 190] width 19 height 19
type input "[DATE]"
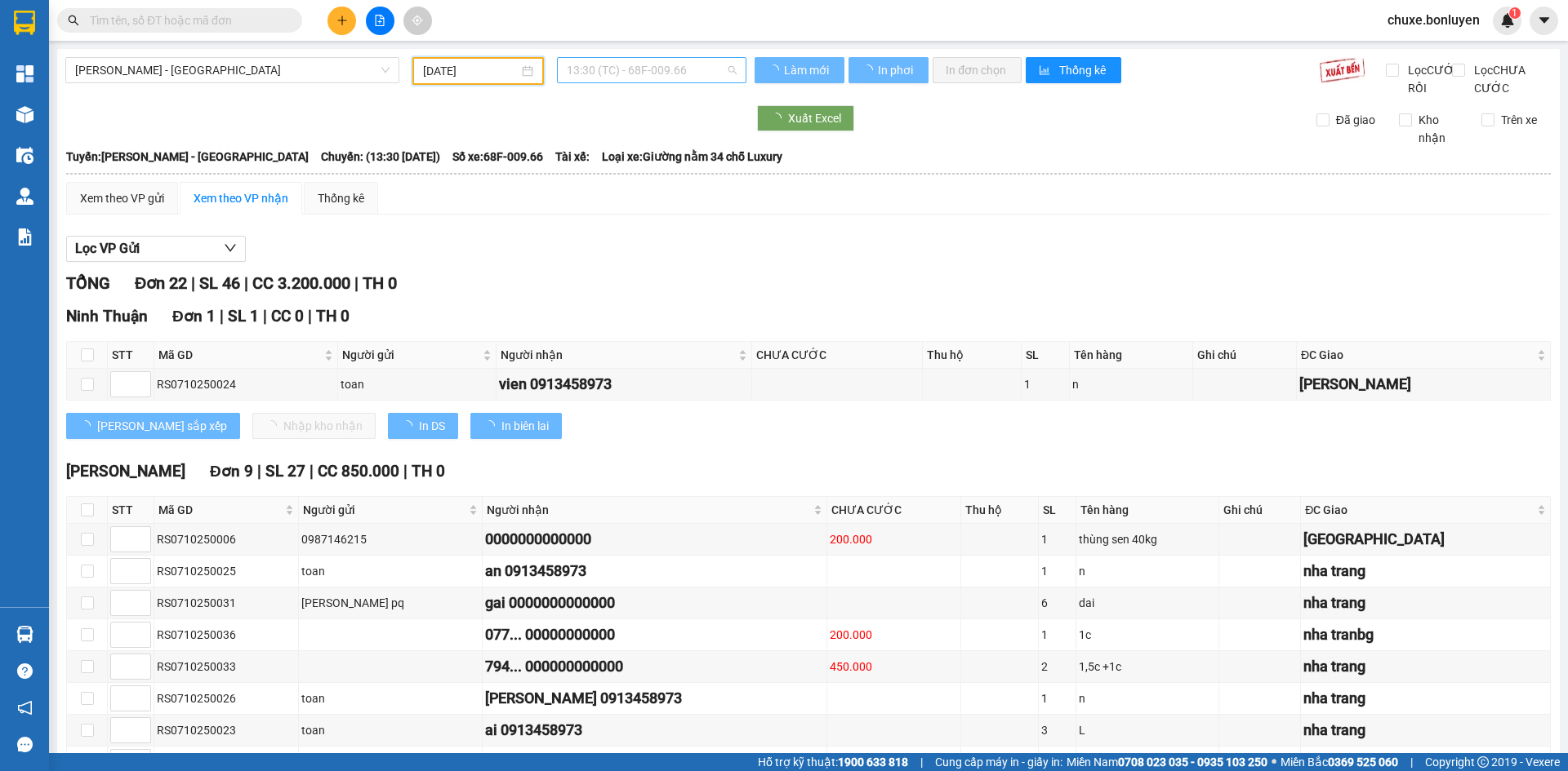
click at [660, 65] on span "13:30 (TC) - 68F-009.66" at bounding box center [651, 71] width 170 height 25
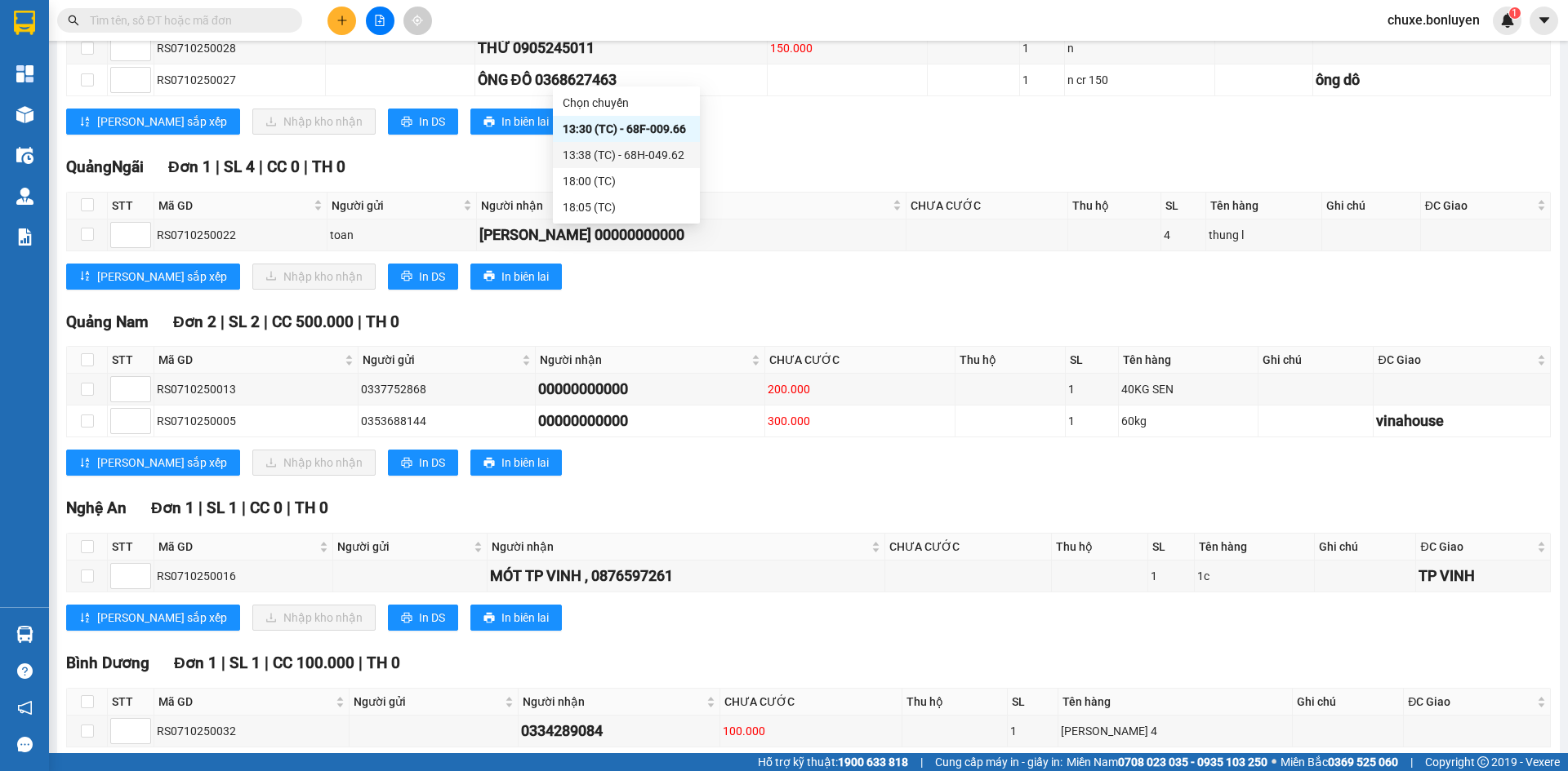
scroll to position [1280, 0]
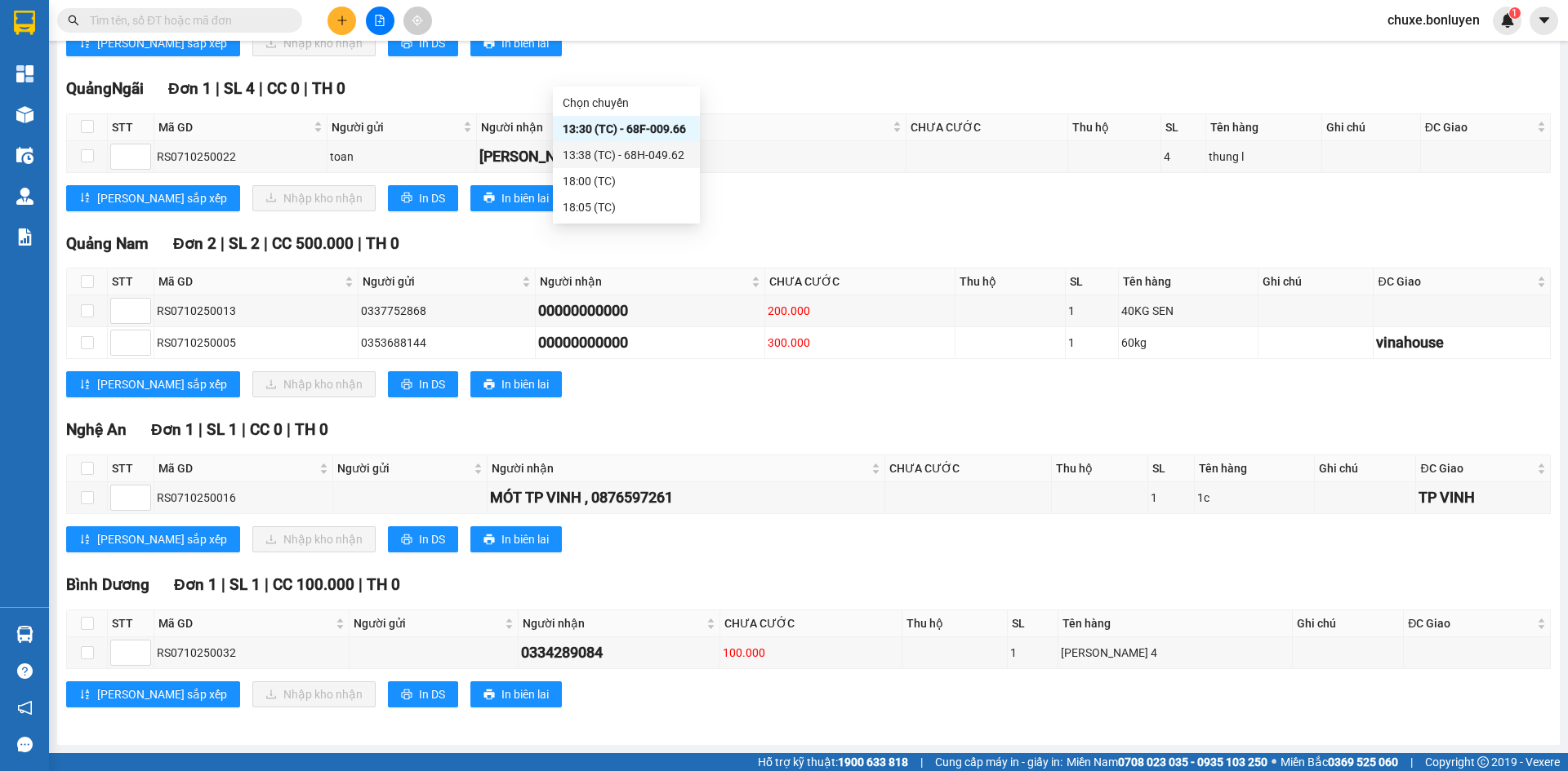
drag, startPoint x: 166, startPoint y: 14, endPoint x: 305, endPoint y: 44, distance: 142.2
click at [170, 14] on input "text" at bounding box center [186, 20] width 192 height 18
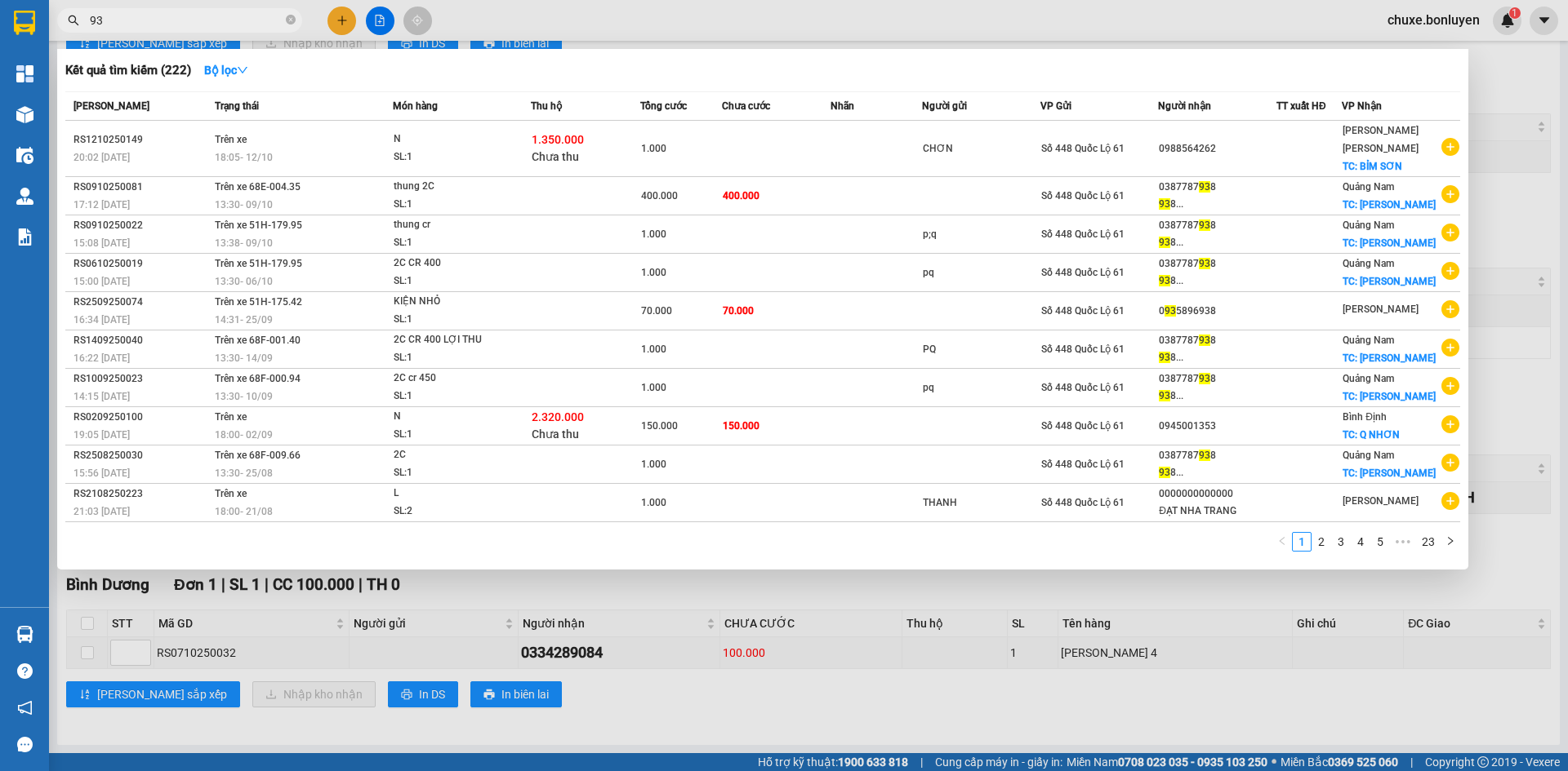
type input "9"
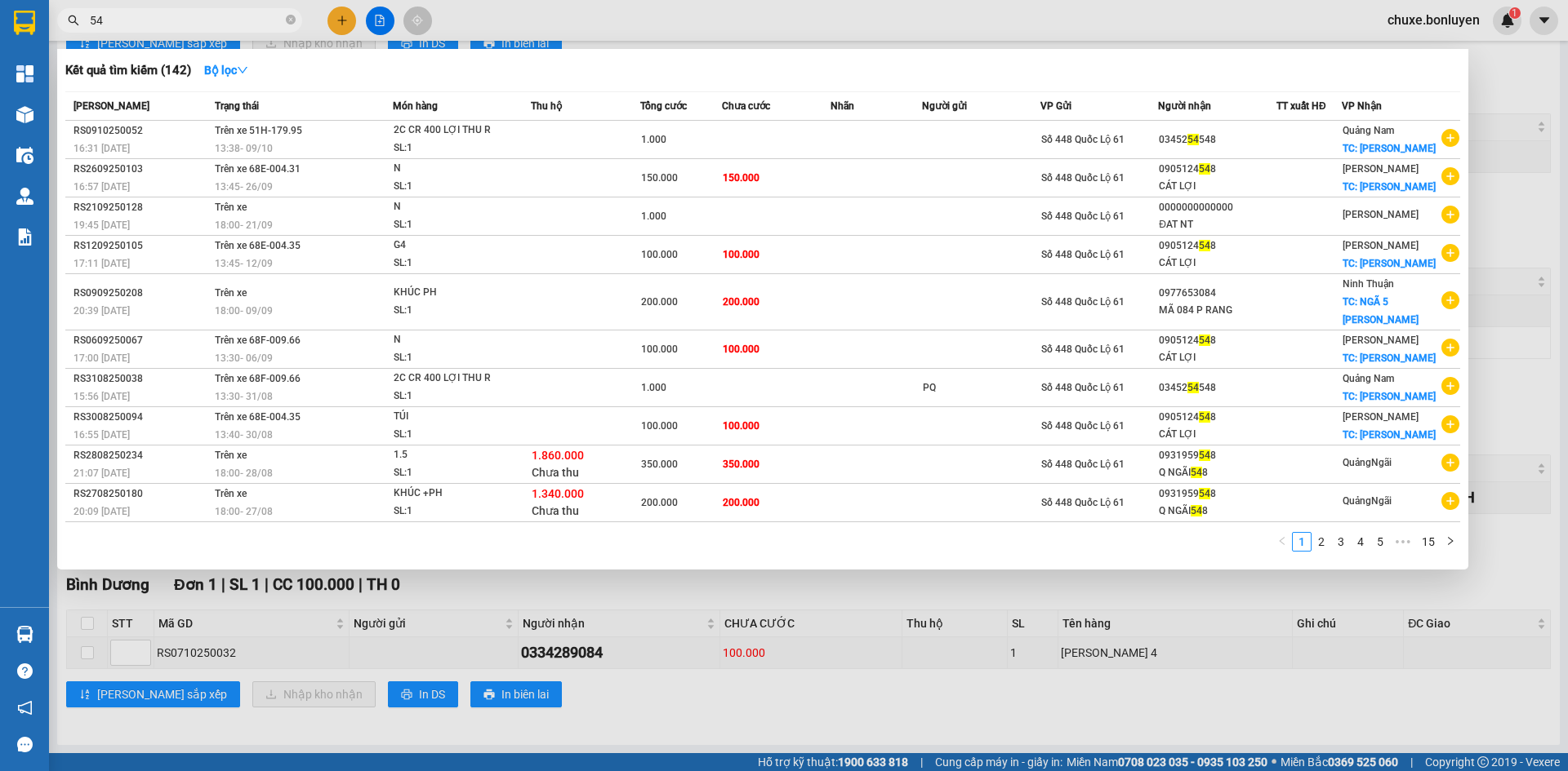
type input "5"
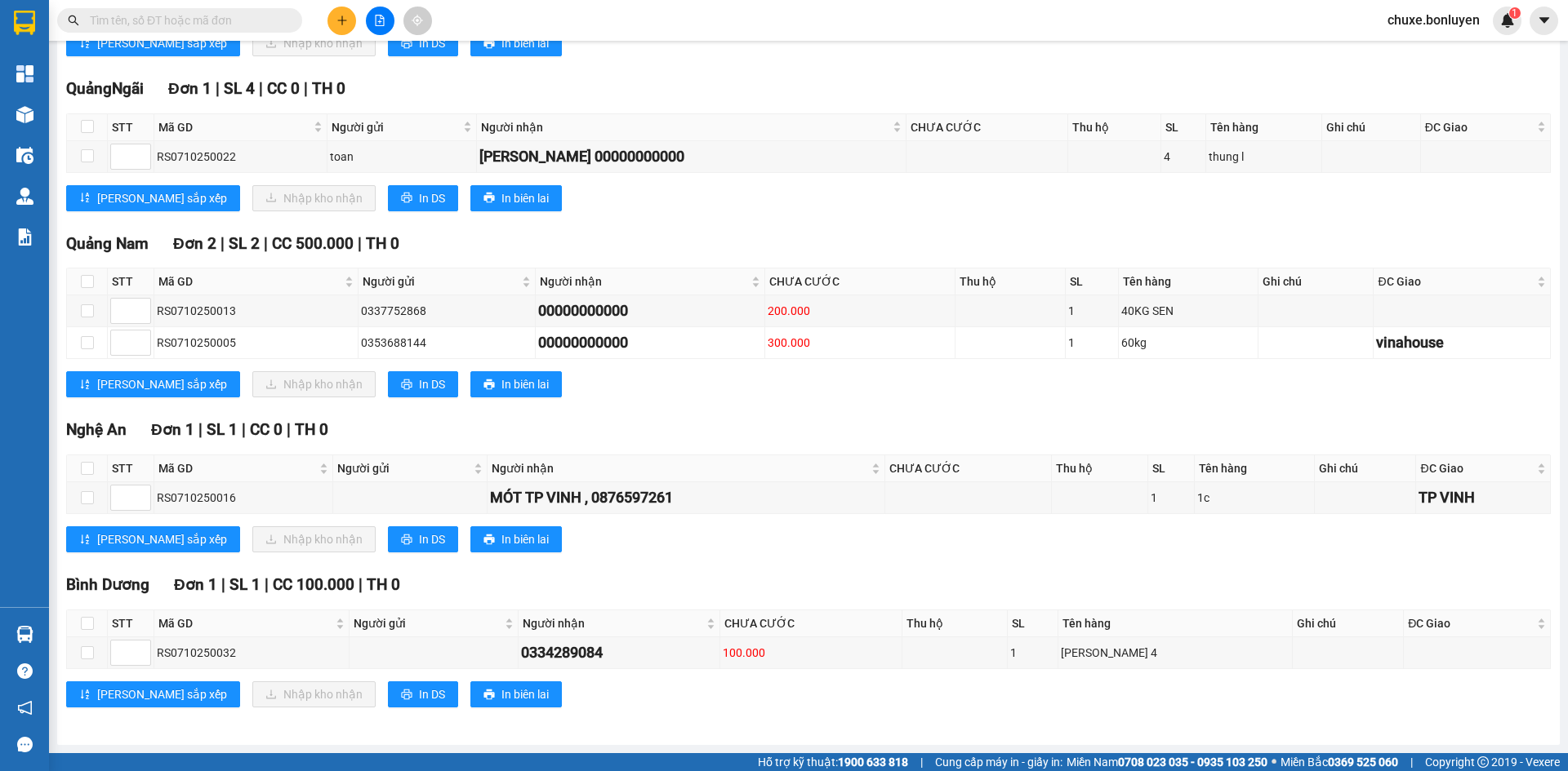
drag, startPoint x: 1022, startPoint y: 143, endPoint x: 141, endPoint y: 16, distance: 890.1
click at [136, 16] on input "text" at bounding box center [186, 20] width 192 height 18
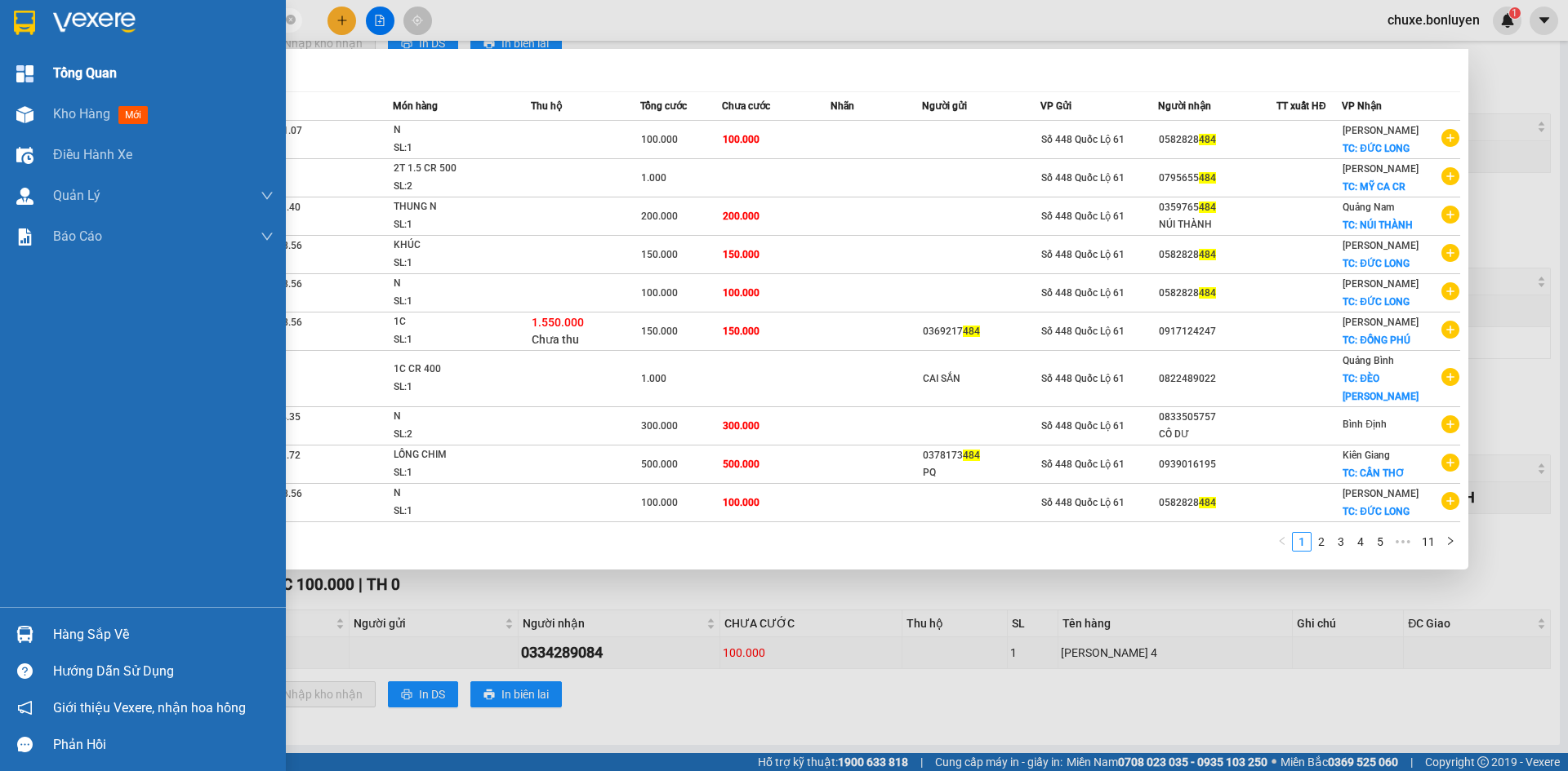
type input "4"
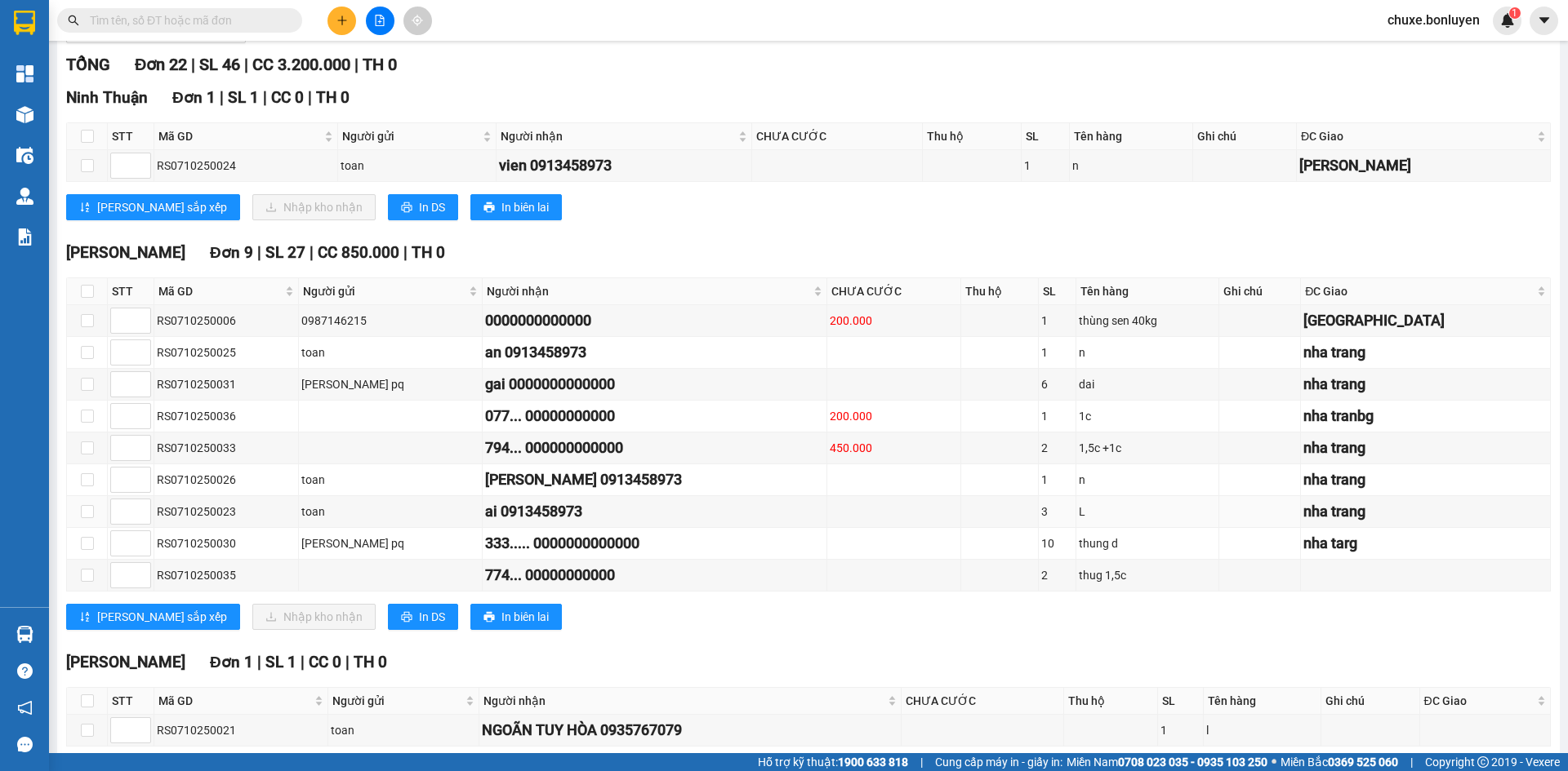
scroll to position [0, 0]
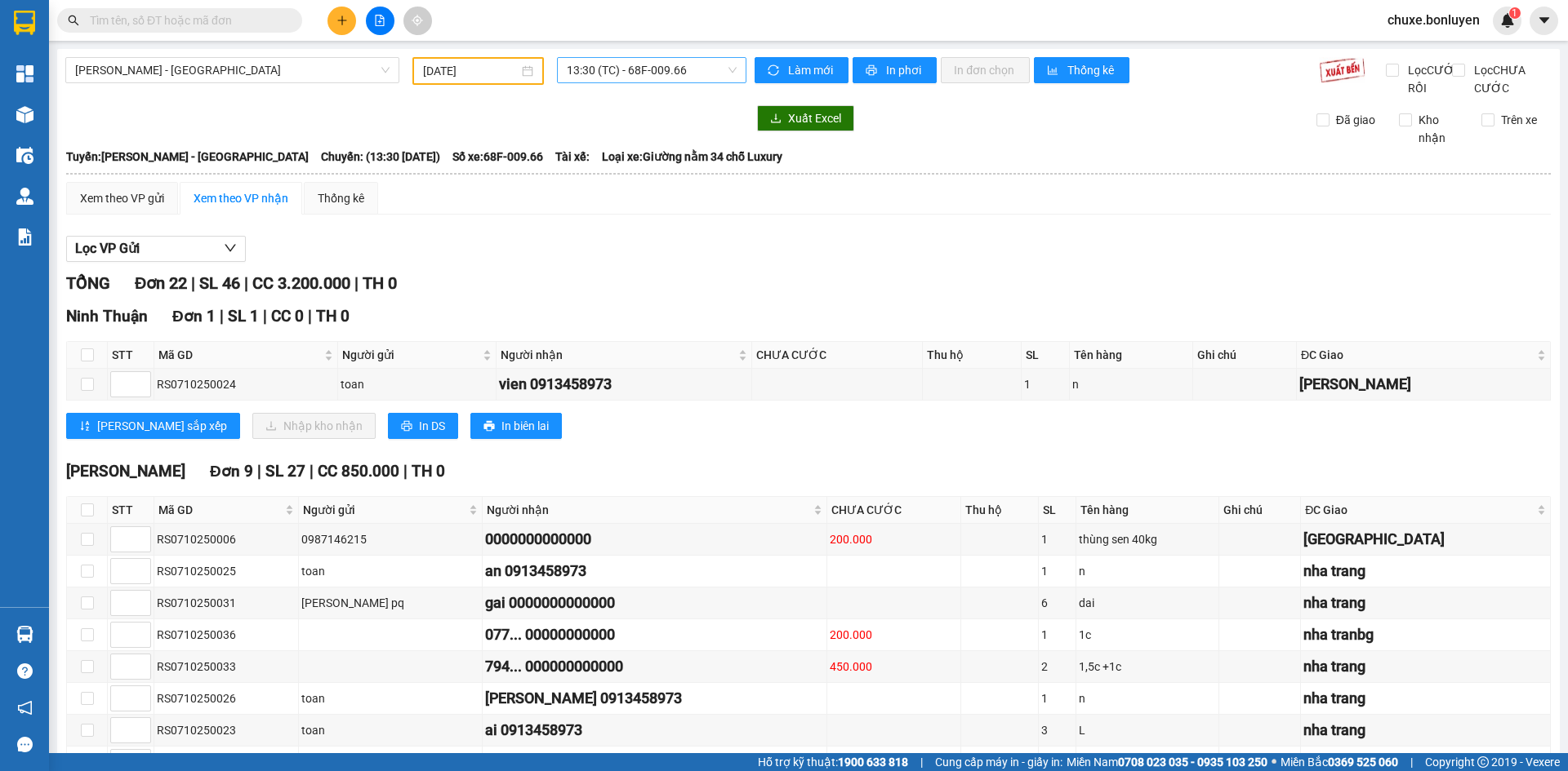
click at [706, 70] on span "13:30 (TC) - 68F-009.66" at bounding box center [651, 71] width 170 height 25
click at [651, 164] on div "13:38 (TC) - 68H-049.62" at bounding box center [626, 155] width 127 height 18
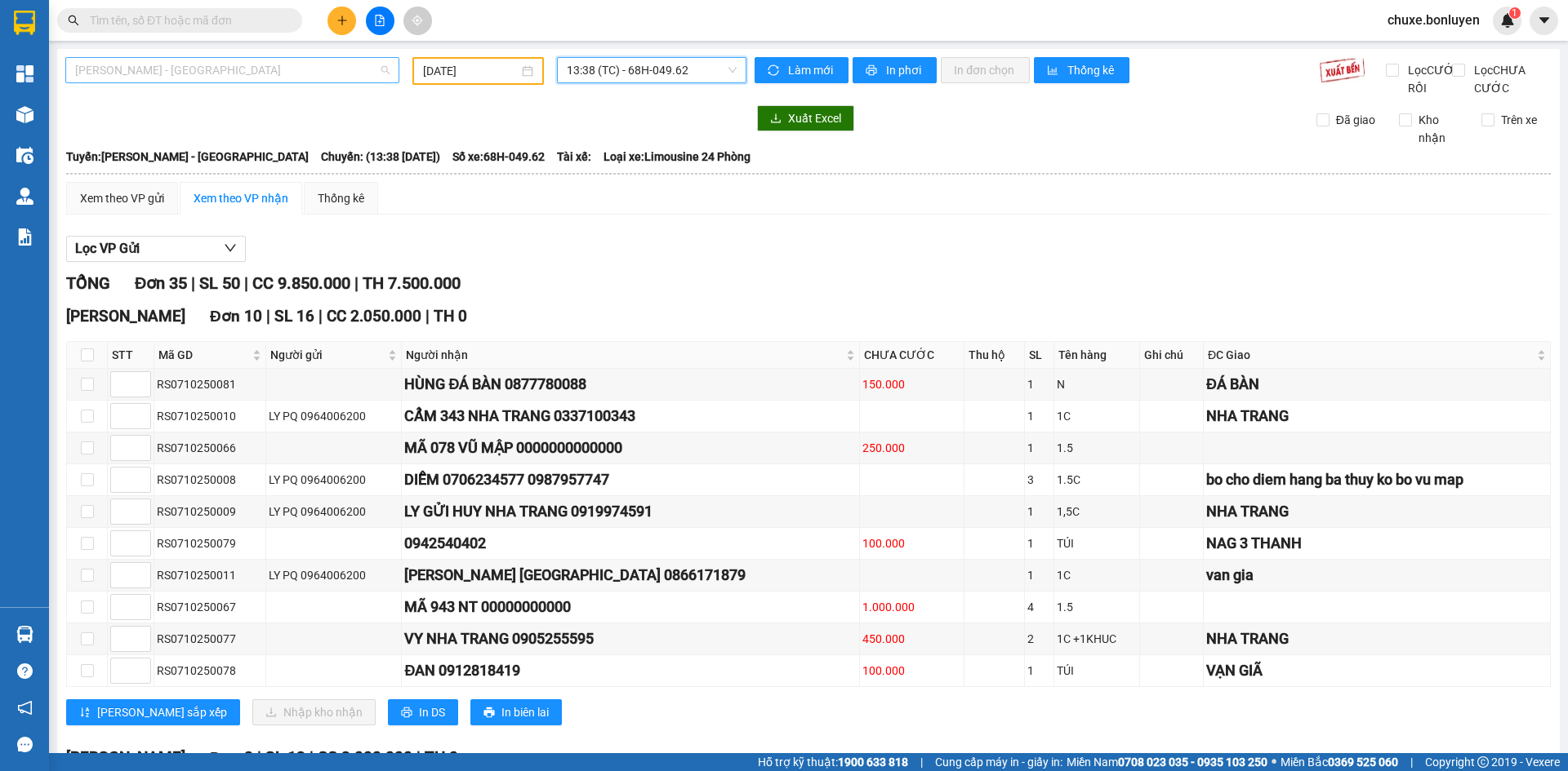
click at [246, 58] on span "[PERSON_NAME] - [GEOGRAPHIC_DATA]" at bounding box center [232, 71] width 315 height 25
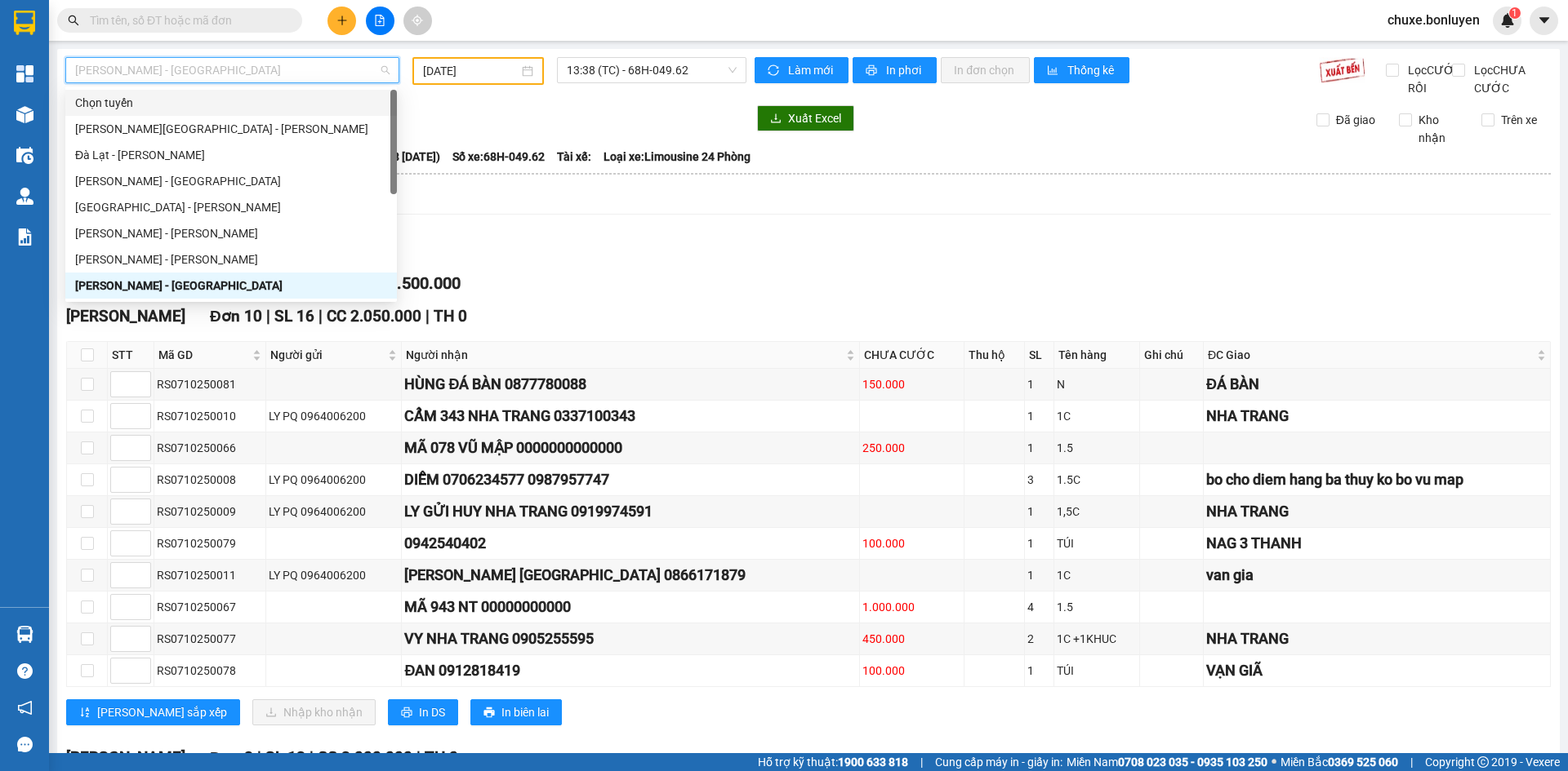
click at [437, 83] on div "[DATE]" at bounding box center [477, 71] width 131 height 28
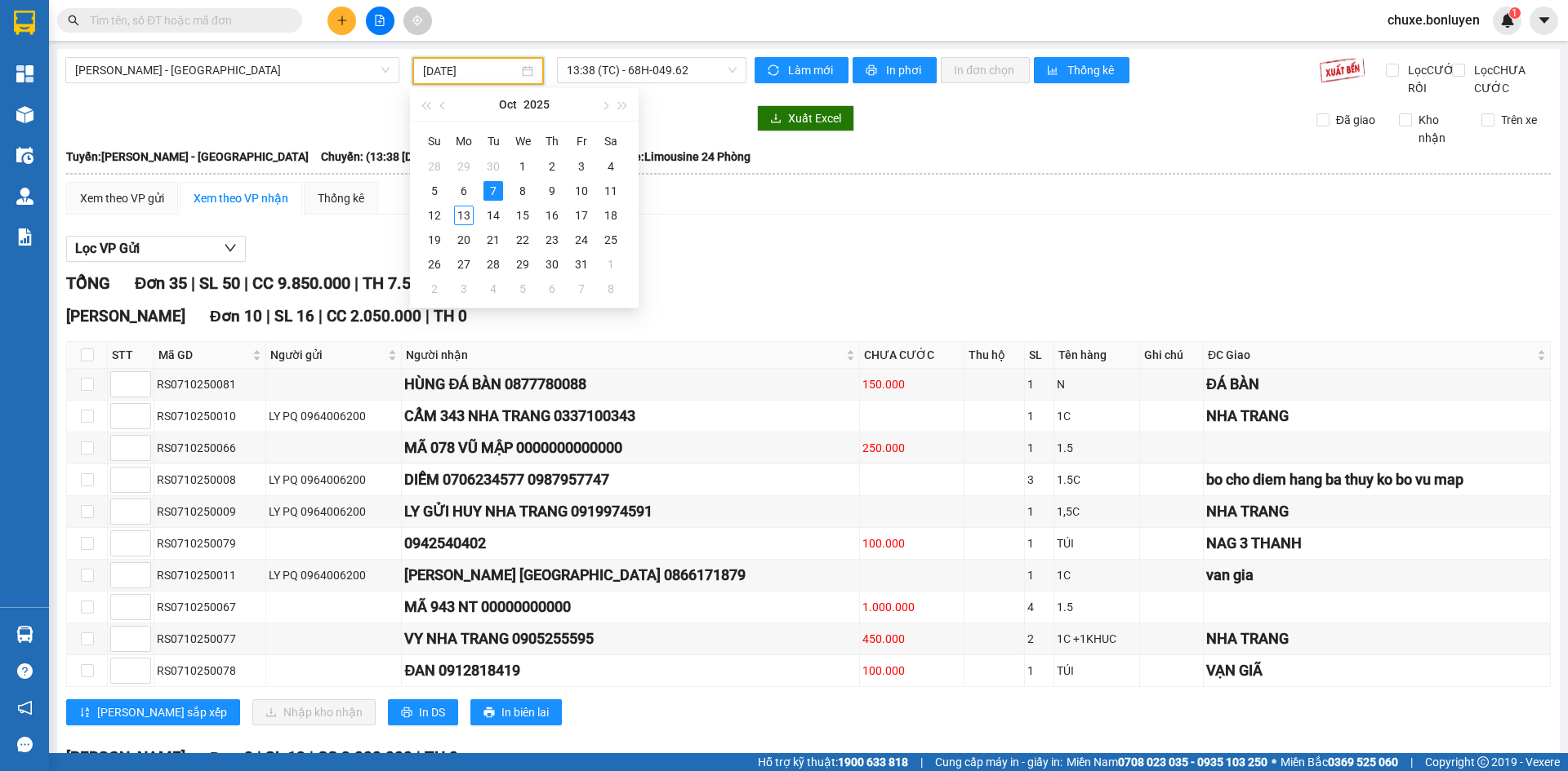
drag, startPoint x: 449, startPoint y: 74, endPoint x: 460, endPoint y: 78, distance: 11.7
click at [453, 73] on input "[DATE]" at bounding box center [471, 71] width 96 height 18
click at [522, 195] on div "8" at bounding box center [522, 190] width 19 height 19
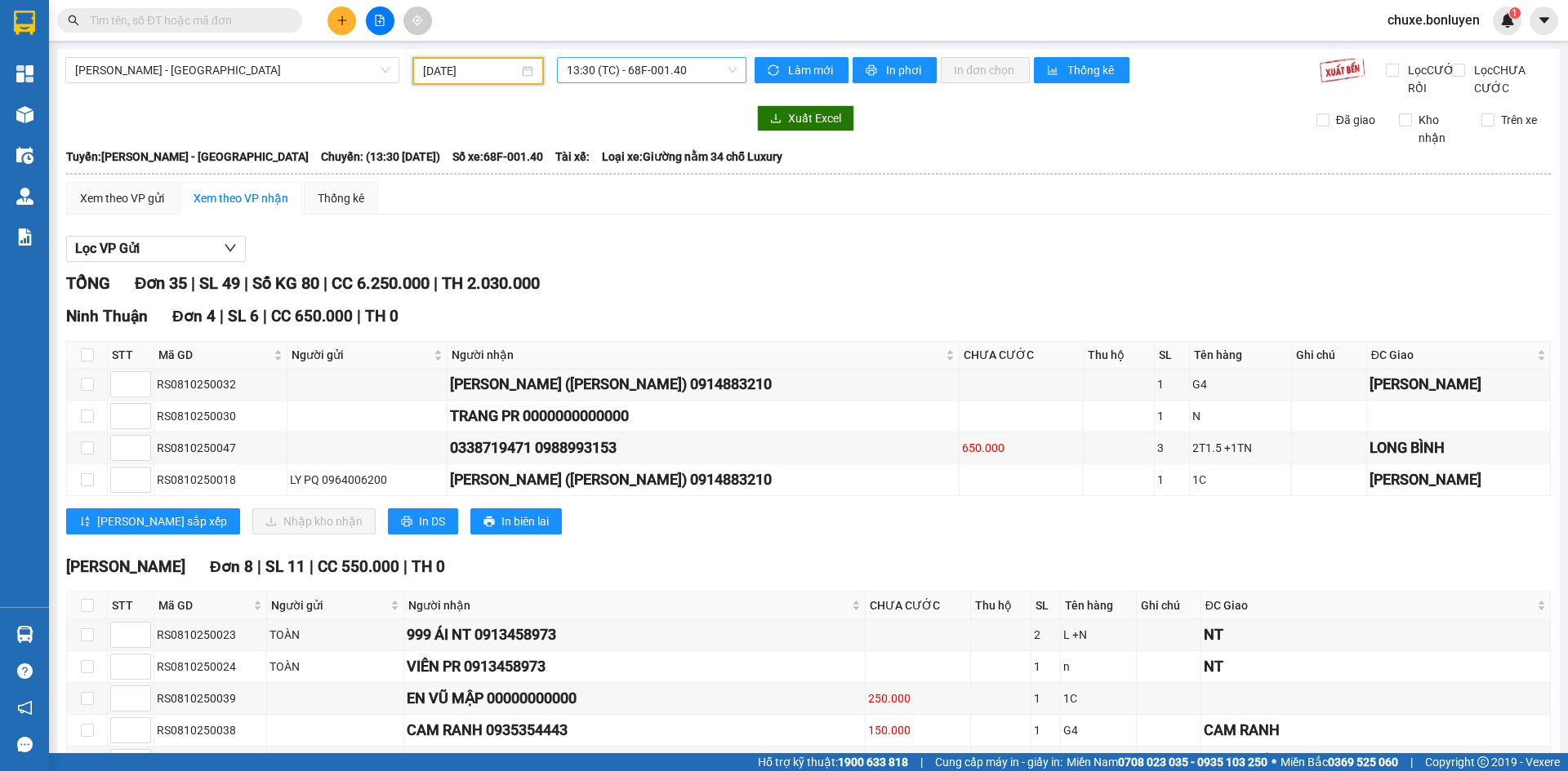
click at [650, 77] on span "13:30 (TC) - 68F-001.40" at bounding box center [651, 71] width 170 height 25
click at [670, 154] on div "13:38 (TC) - 68E-004.31" at bounding box center [626, 155] width 127 height 18
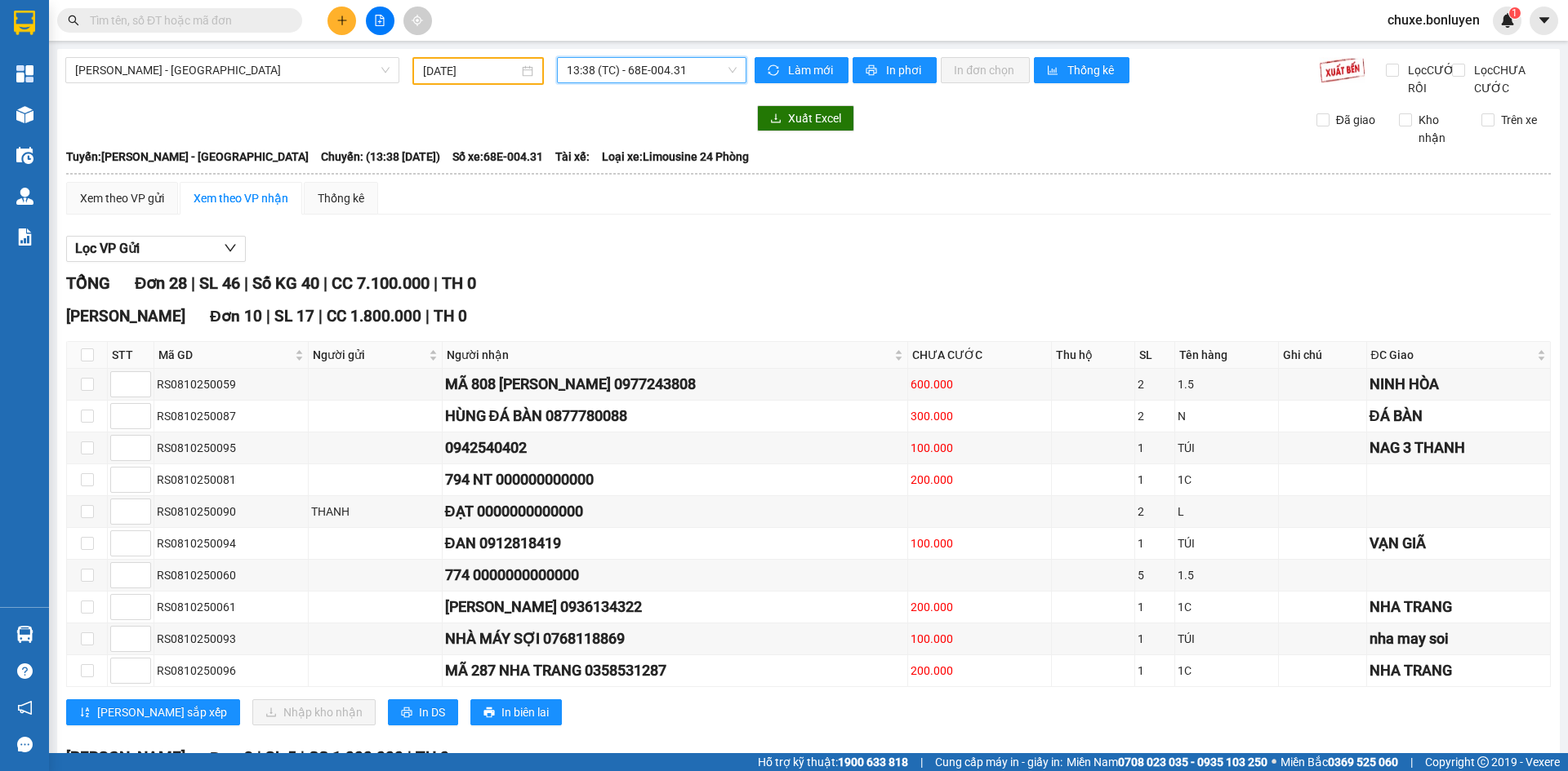
drag, startPoint x: 597, startPoint y: 61, endPoint x: 595, endPoint y: 102, distance: 41.0
click at [598, 61] on span "13:38 (TC) - 68E-004.31" at bounding box center [651, 71] width 170 height 25
click at [584, 177] on div "18:00 (TC)" at bounding box center [626, 181] width 127 height 18
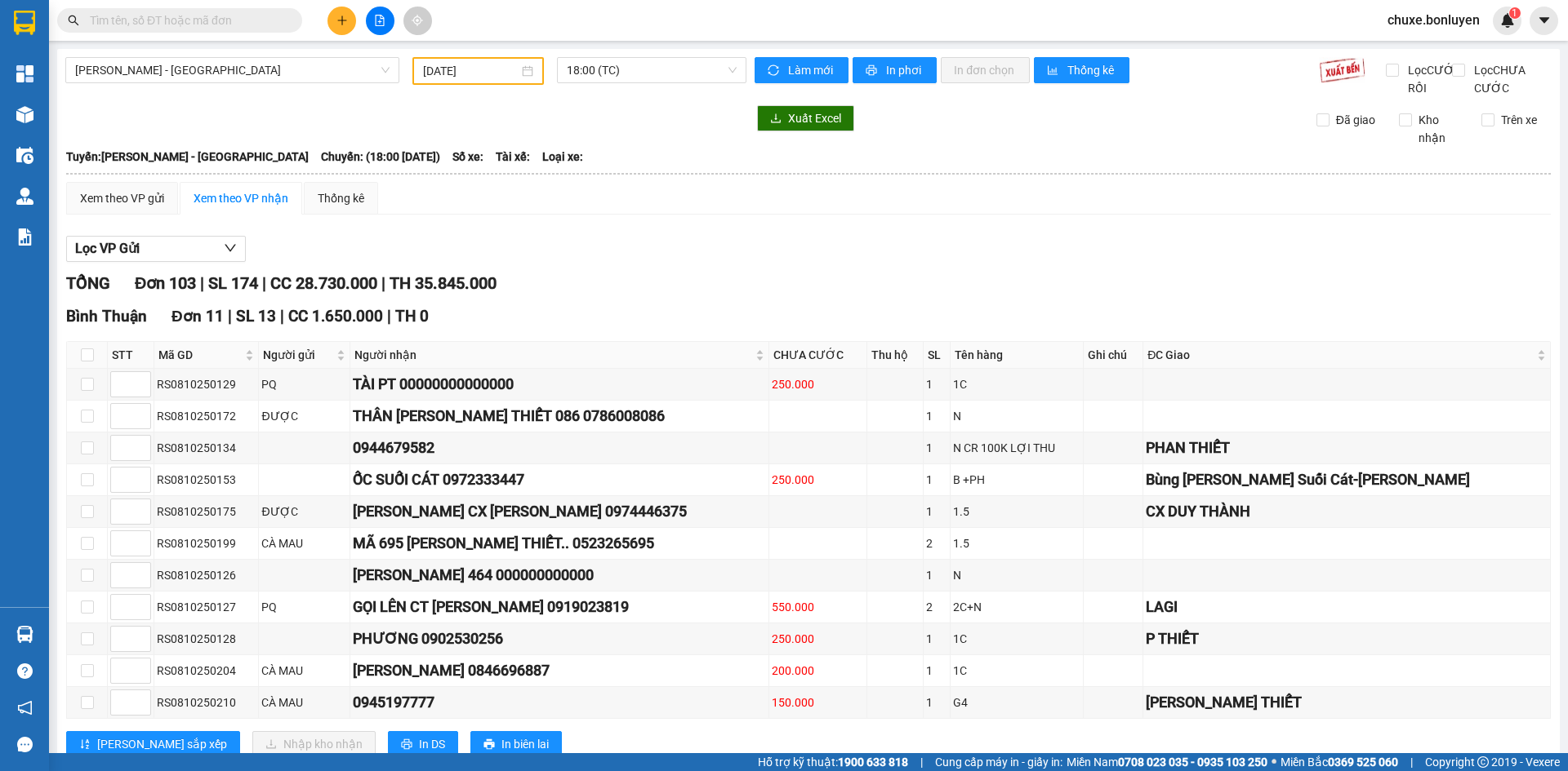
click at [487, 78] on input "[DATE]" at bounding box center [471, 71] width 96 height 18
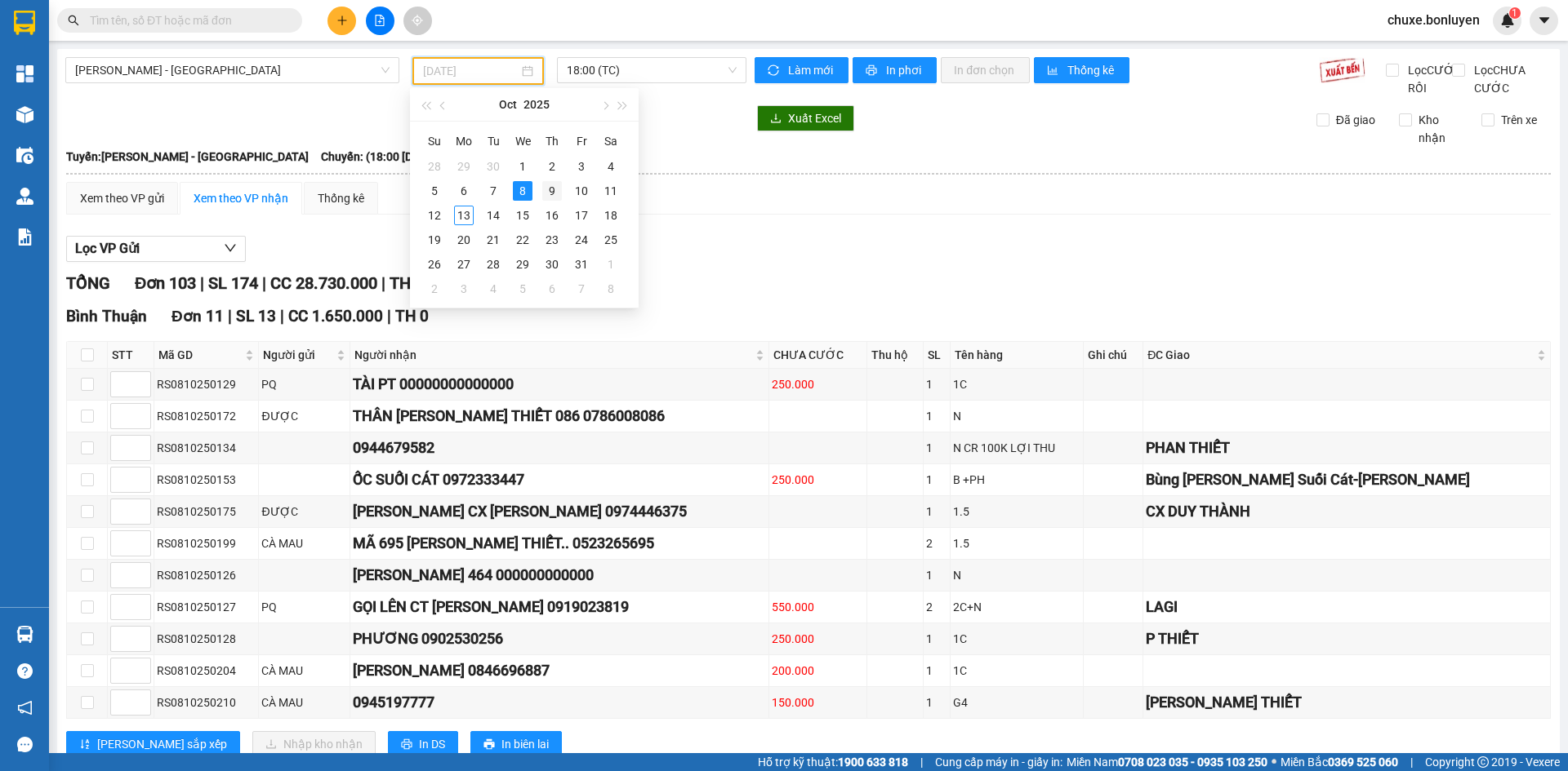
click at [551, 193] on div "9" at bounding box center [552, 190] width 19 height 19
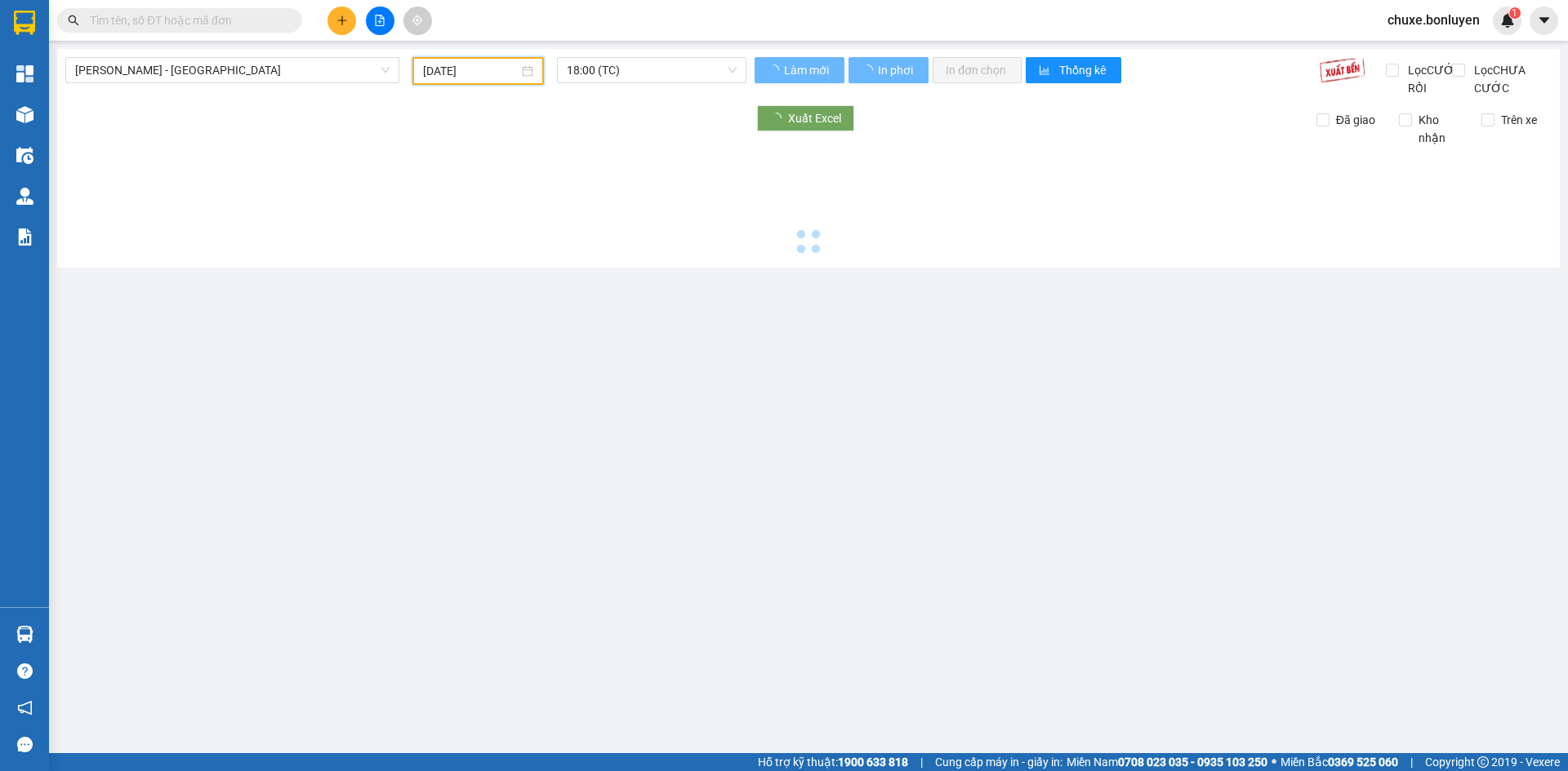
type input "[DATE]"
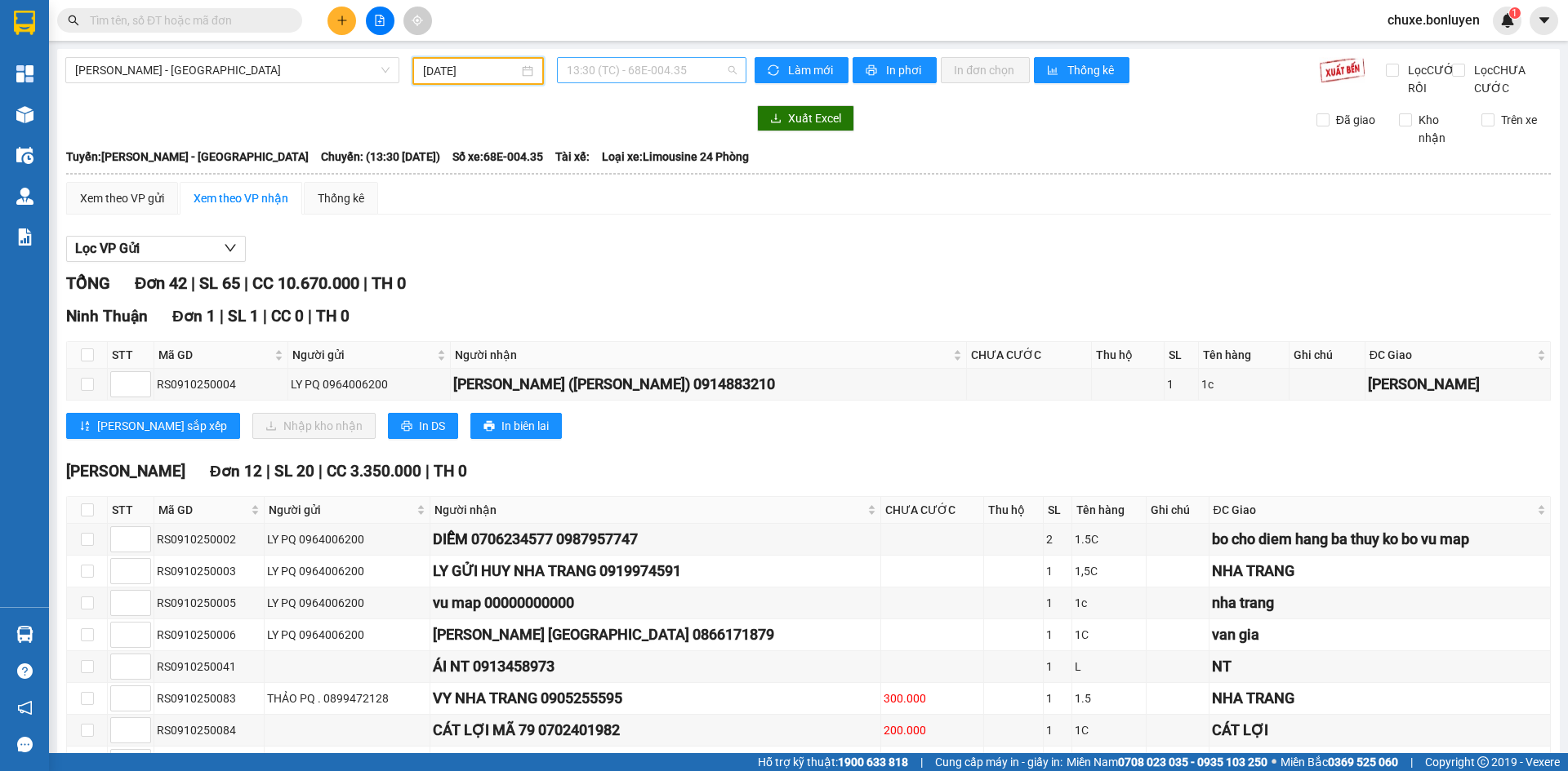
click at [643, 73] on span "13:30 (TC) - 68E-004.35" at bounding box center [651, 71] width 170 height 25
click at [641, 157] on div "13:38 (TC) - 51H-179.95" at bounding box center [626, 155] width 127 height 18
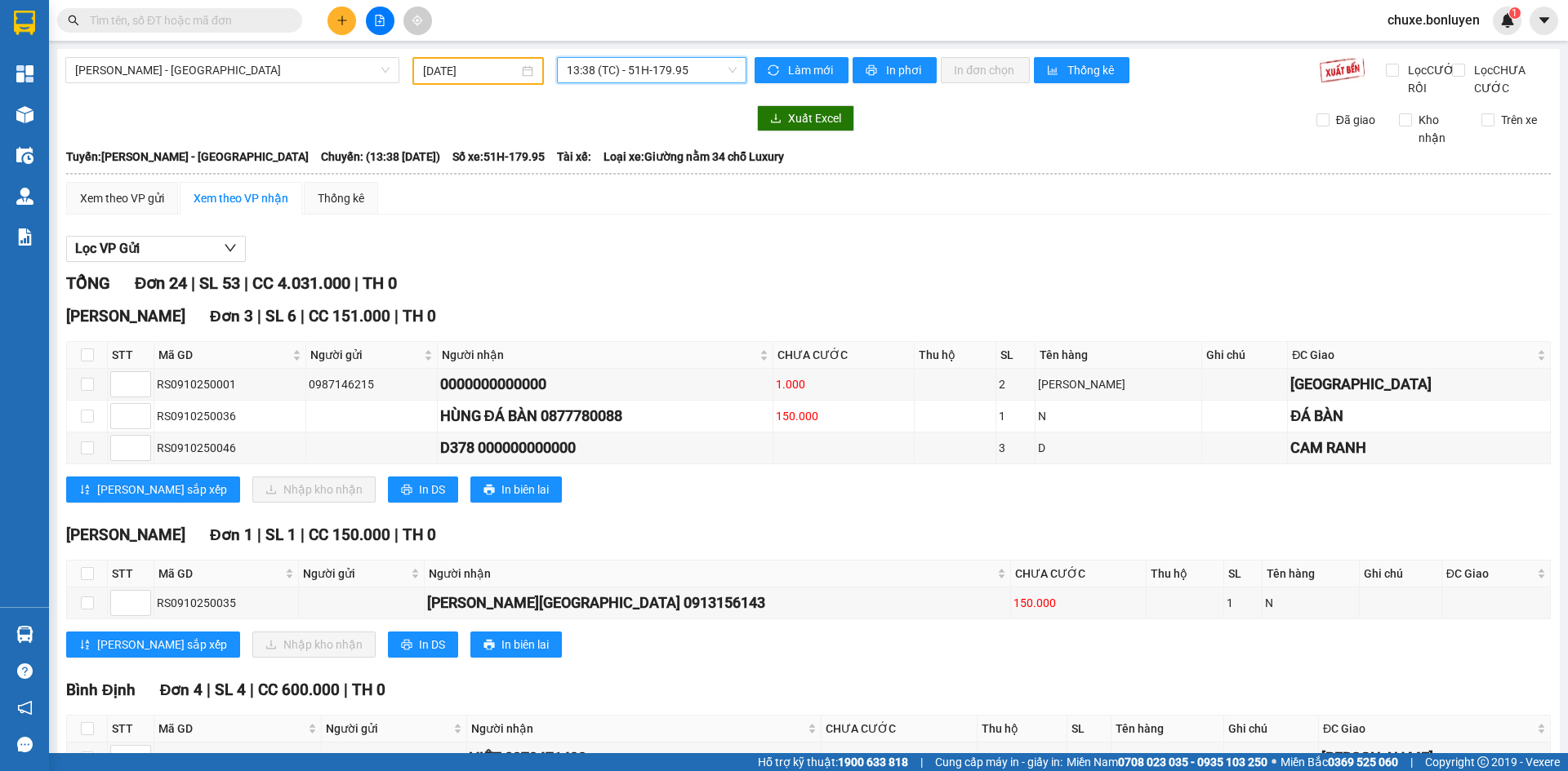
click at [644, 80] on span "13:38 (TC) - 51H-179.95" at bounding box center [651, 71] width 170 height 25
drag, startPoint x: 721, startPoint y: 235, endPoint x: 705, endPoint y: 238, distance: 16.3
drag, startPoint x: 202, startPoint y: 22, endPoint x: 214, endPoint y: 20, distance: 12.2
click at [203, 21] on input "text" at bounding box center [186, 20] width 192 height 18
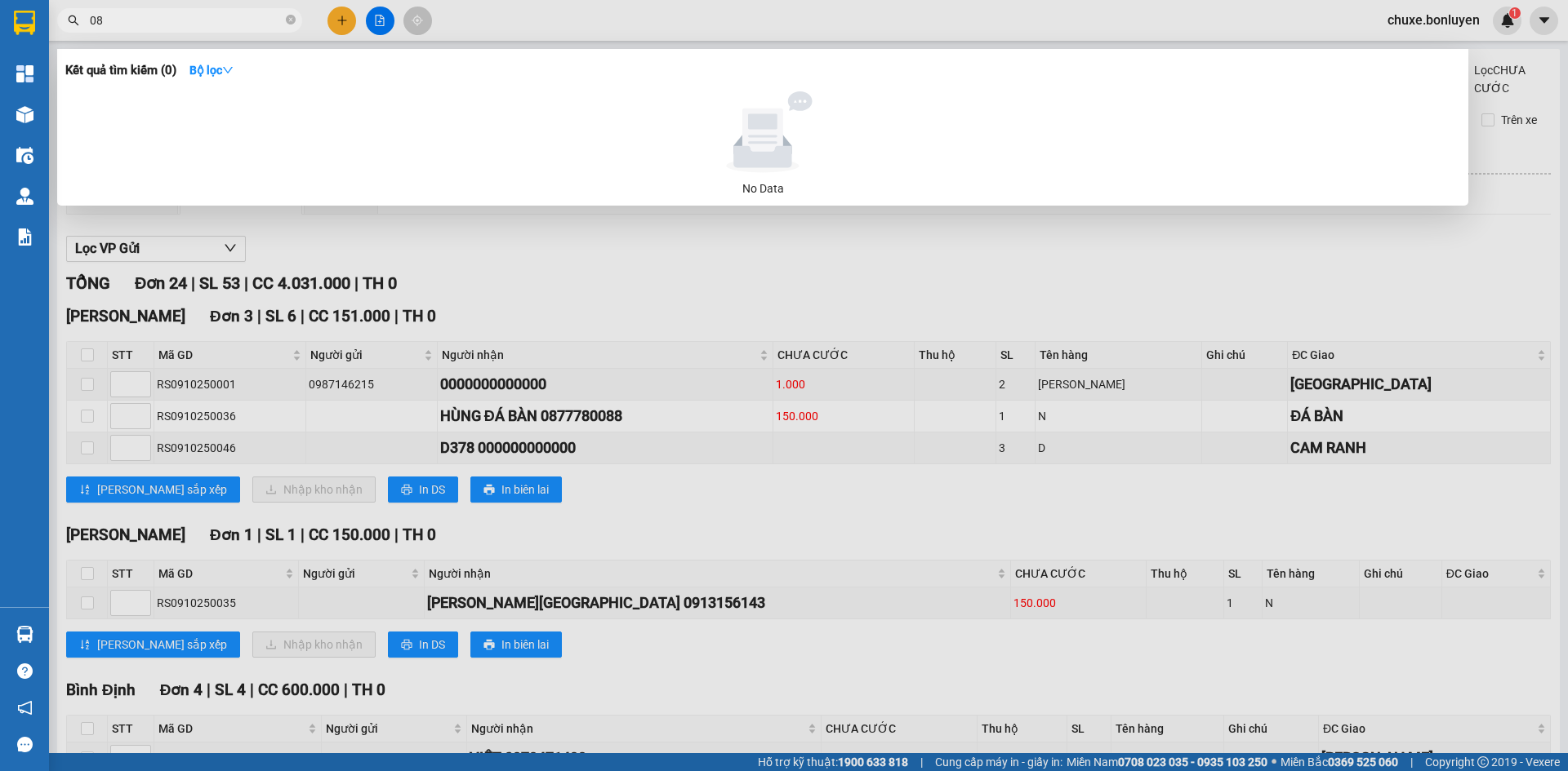
type input "0"
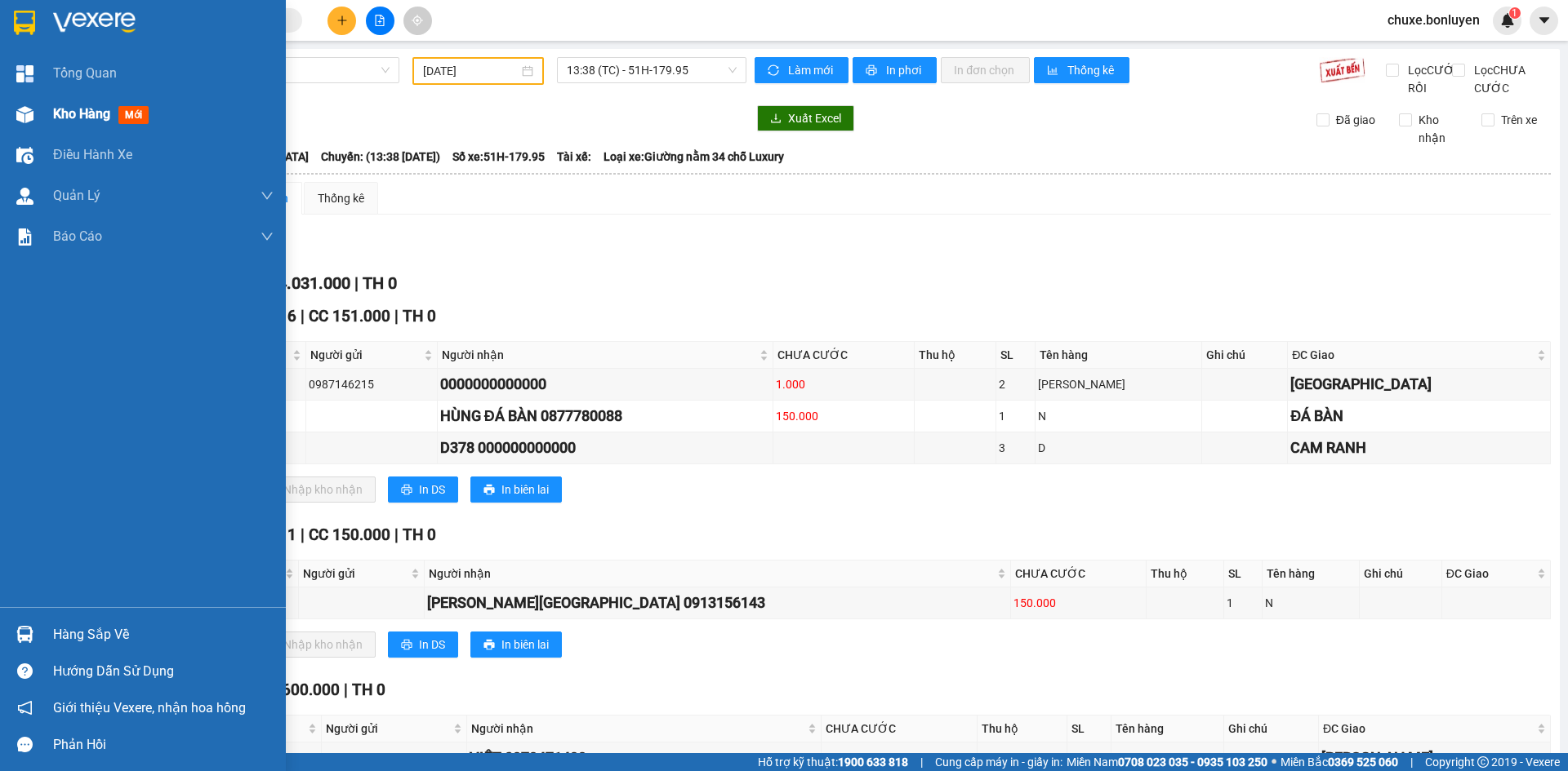
drag, startPoint x: 45, startPoint y: 111, endPoint x: 5, endPoint y: 145, distance: 52.5
click at [46, 111] on div "Kho hàng mới" at bounding box center [143, 114] width 286 height 41
